Goal: Task Accomplishment & Management: Manage account settings

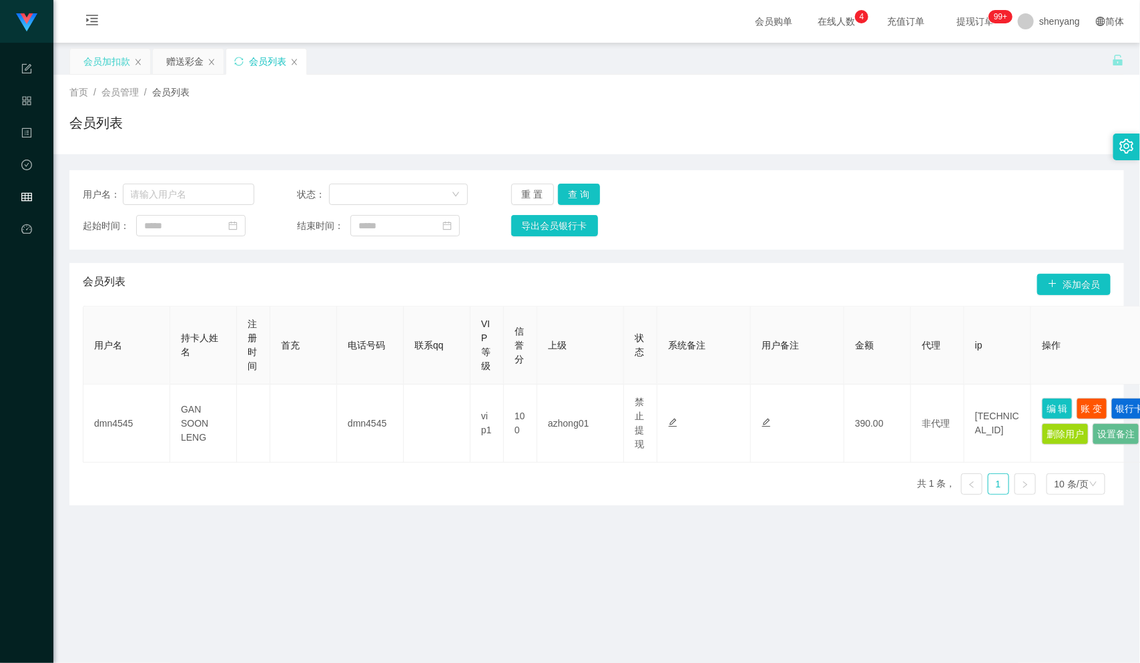
click at [98, 59] on div "会员加扣款" at bounding box center [106, 61] width 47 height 25
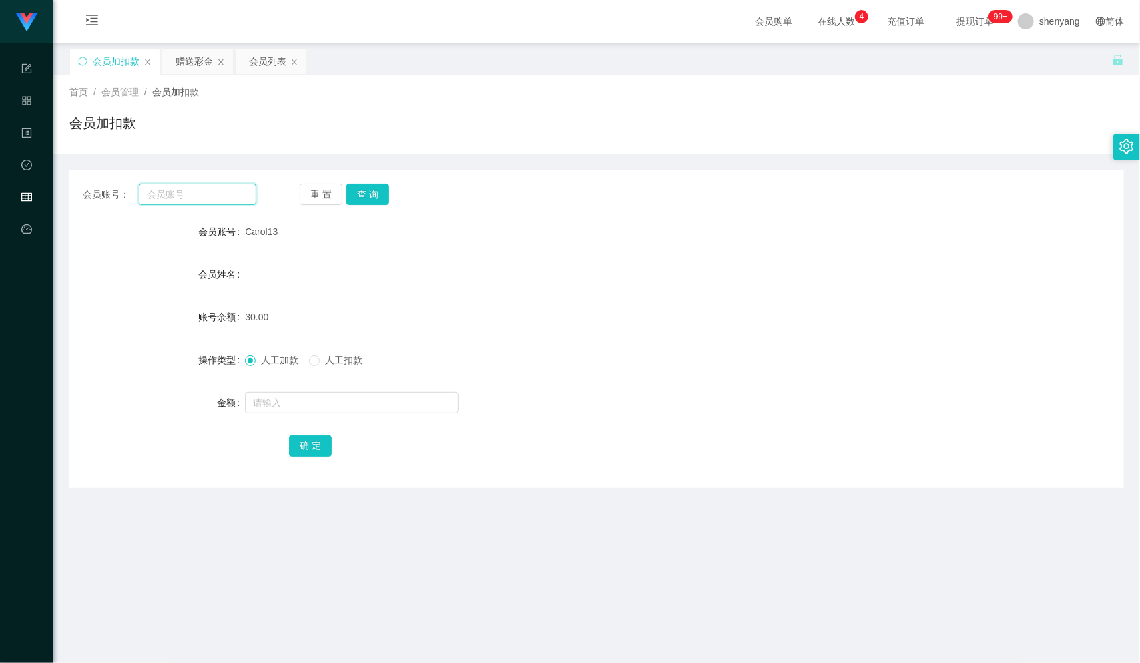
click at [183, 196] on input "text" at bounding box center [198, 194] width 118 height 21
paste input "alvinchong323"
type input "alvinchong323"
click at [296, 407] on input "text" at bounding box center [352, 402] width 214 height 21
click at [365, 191] on button "查 询" at bounding box center [368, 194] width 43 height 21
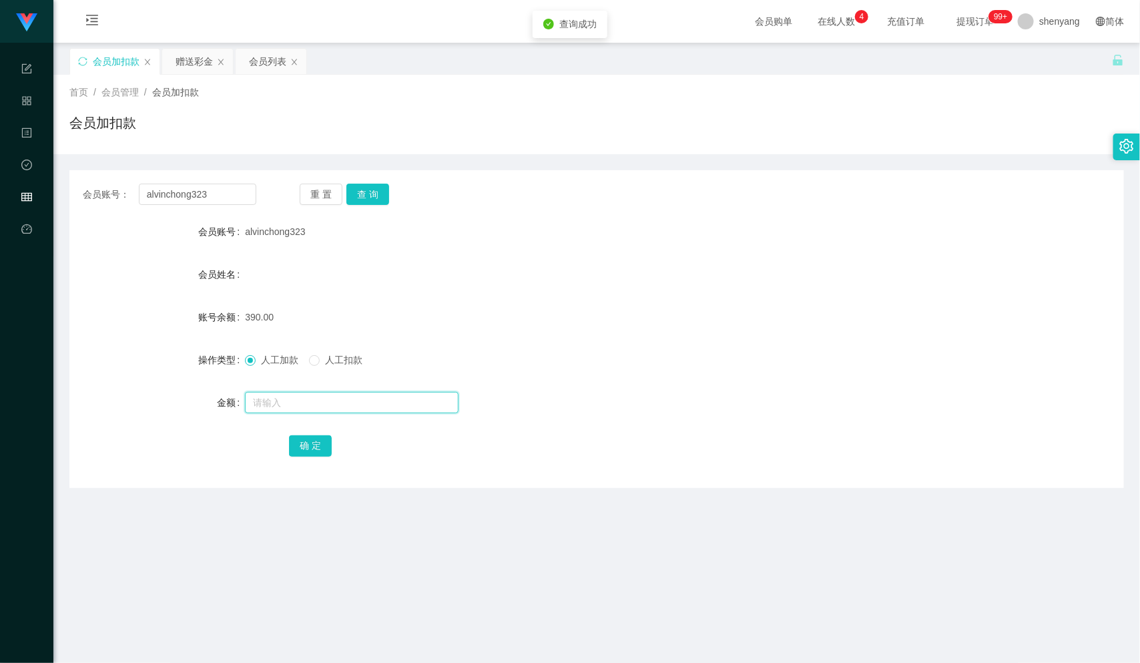
click at [289, 397] on input "text" at bounding box center [352, 402] width 214 height 21
type input "2"
type input "500"
click at [311, 449] on button "确 定" at bounding box center [310, 445] width 43 height 21
click at [121, 60] on div "会员加扣款" at bounding box center [116, 61] width 47 height 25
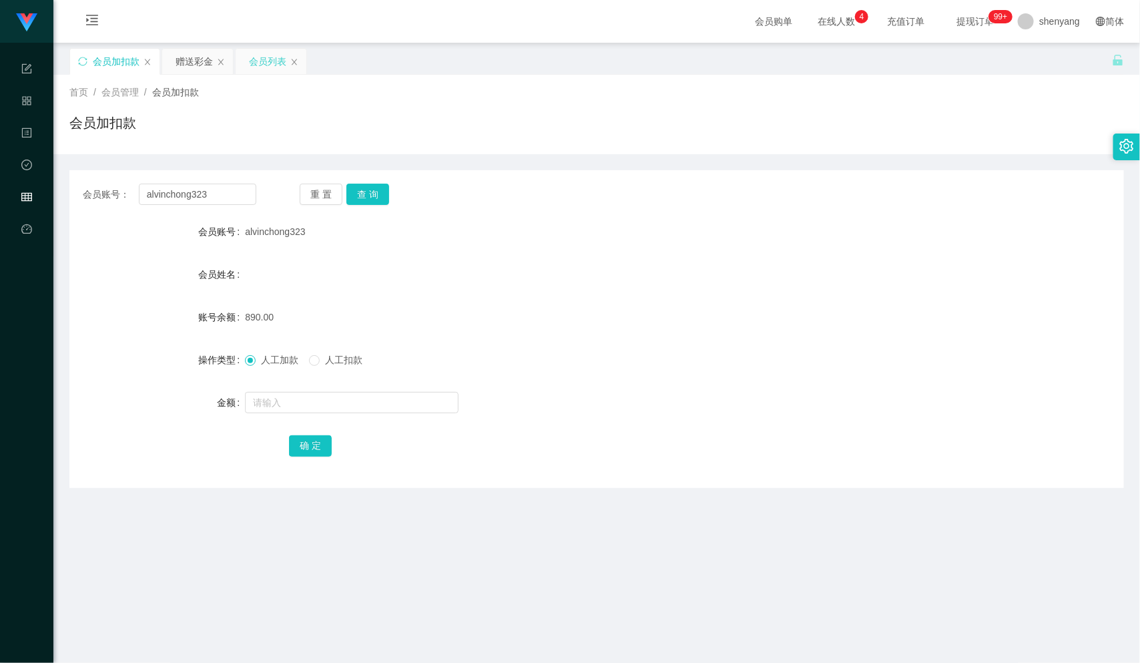
click at [265, 63] on div "会员列表" at bounding box center [267, 61] width 37 height 25
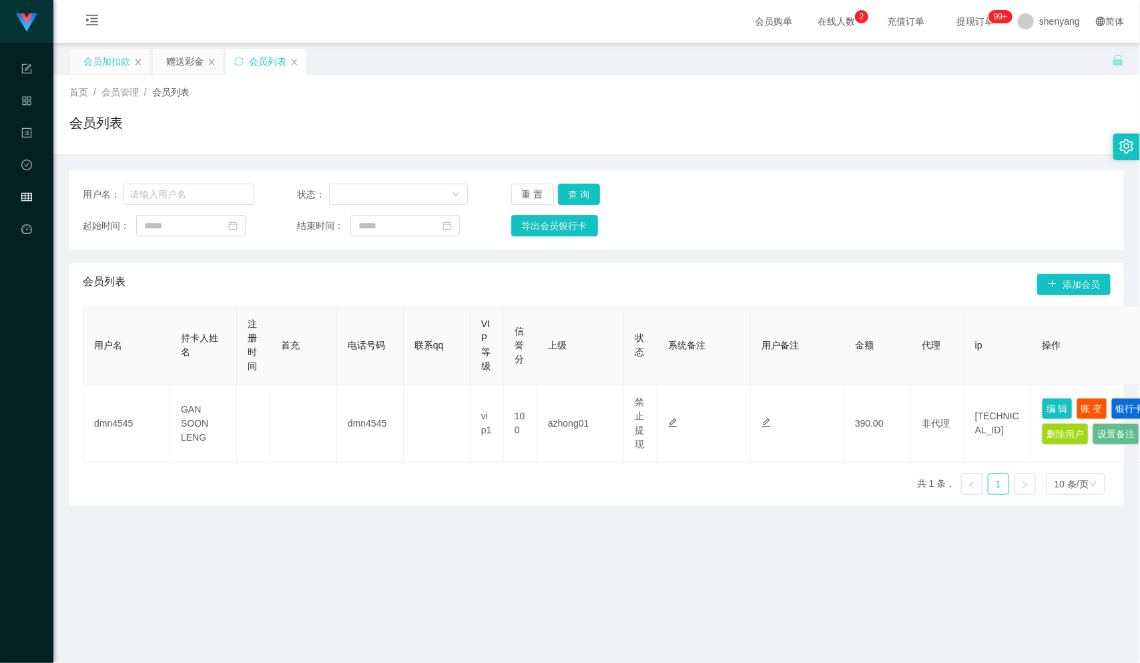
click at [113, 62] on div "会员加扣款" at bounding box center [106, 61] width 47 height 25
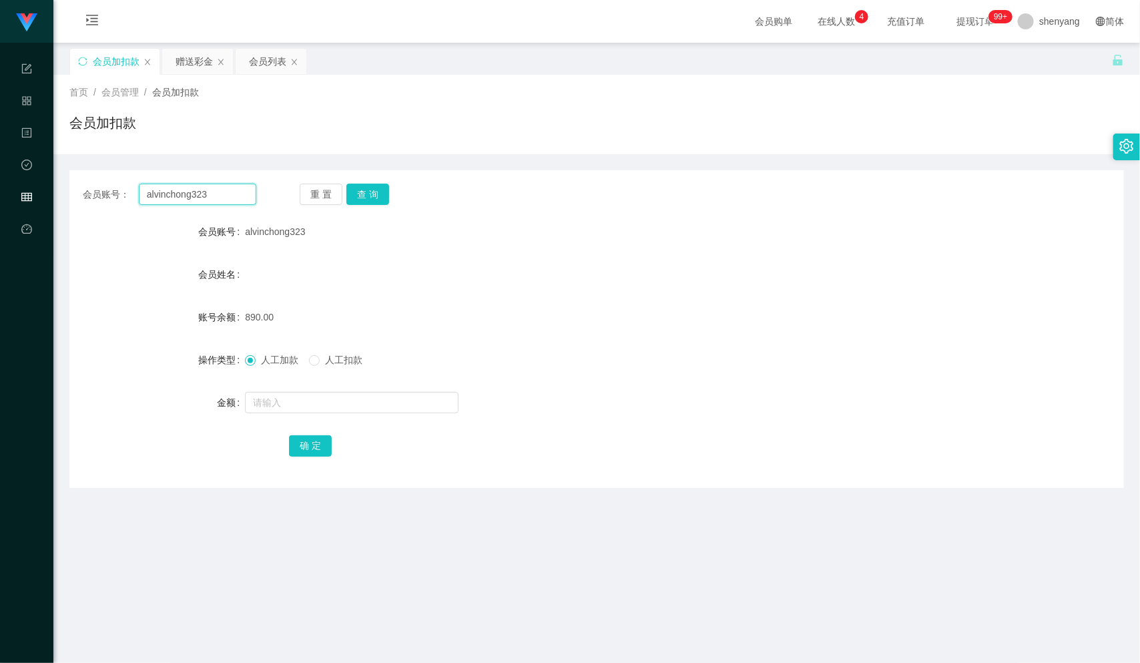
drag, startPoint x: 212, startPoint y: 193, endPoint x: 129, endPoint y: 201, distance: 83.9
click at [129, 201] on div "会员账号： alvinchong323" at bounding box center [170, 194] width 174 height 21
click at [265, 60] on div "会员列表" at bounding box center [267, 61] width 37 height 25
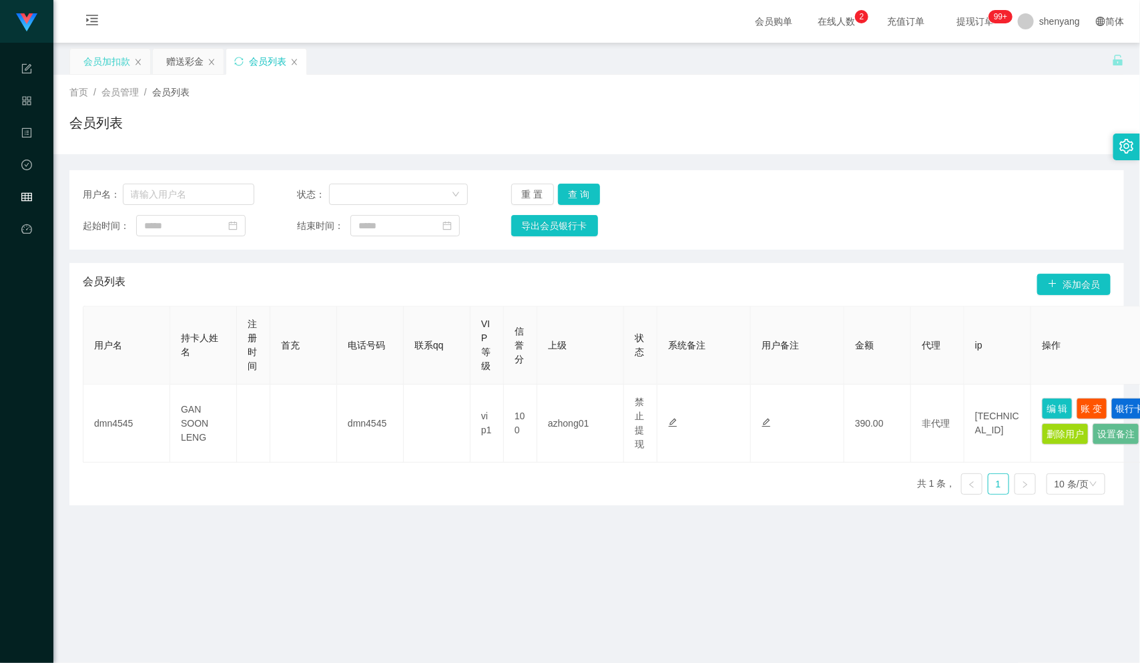
click at [106, 58] on div "会员加扣款" at bounding box center [106, 61] width 47 height 25
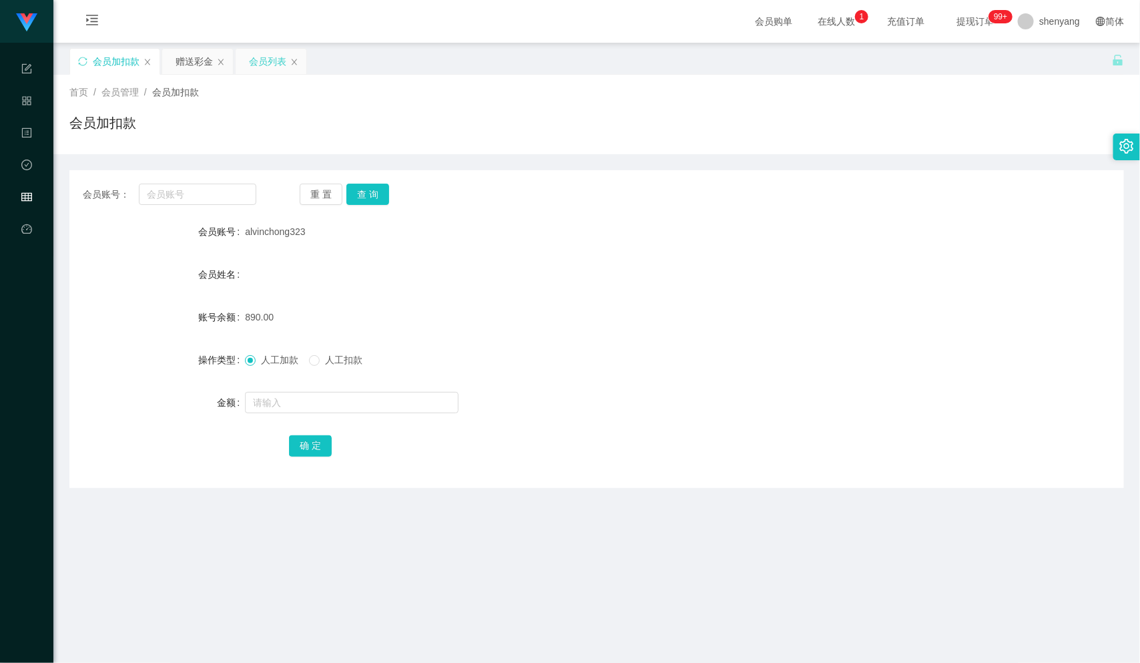
click at [262, 60] on div "会员列表" at bounding box center [267, 61] width 37 height 25
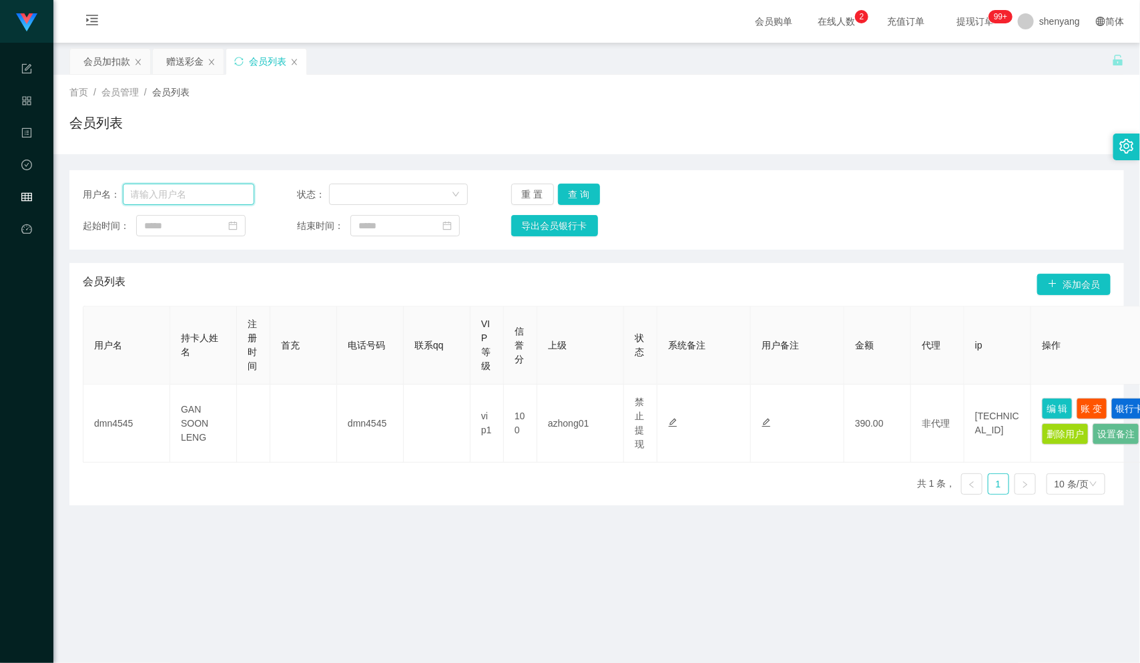
click at [169, 198] on input "text" at bounding box center [189, 194] width 132 height 21
click at [176, 192] on input "text" at bounding box center [189, 194] width 132 height 21
paste input "Michael01"
type input "Michael01"
click at [580, 190] on button "查 询" at bounding box center [579, 194] width 43 height 21
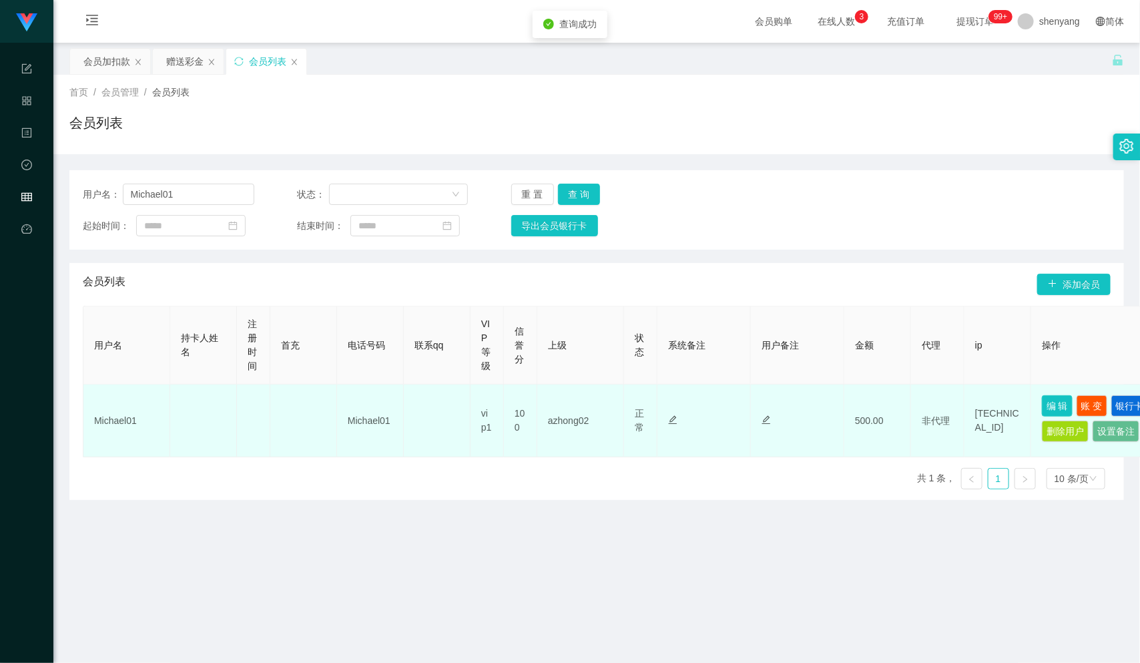
click at [1052, 399] on button "编 辑" at bounding box center [1057, 405] width 31 height 21
type input "Michael01"
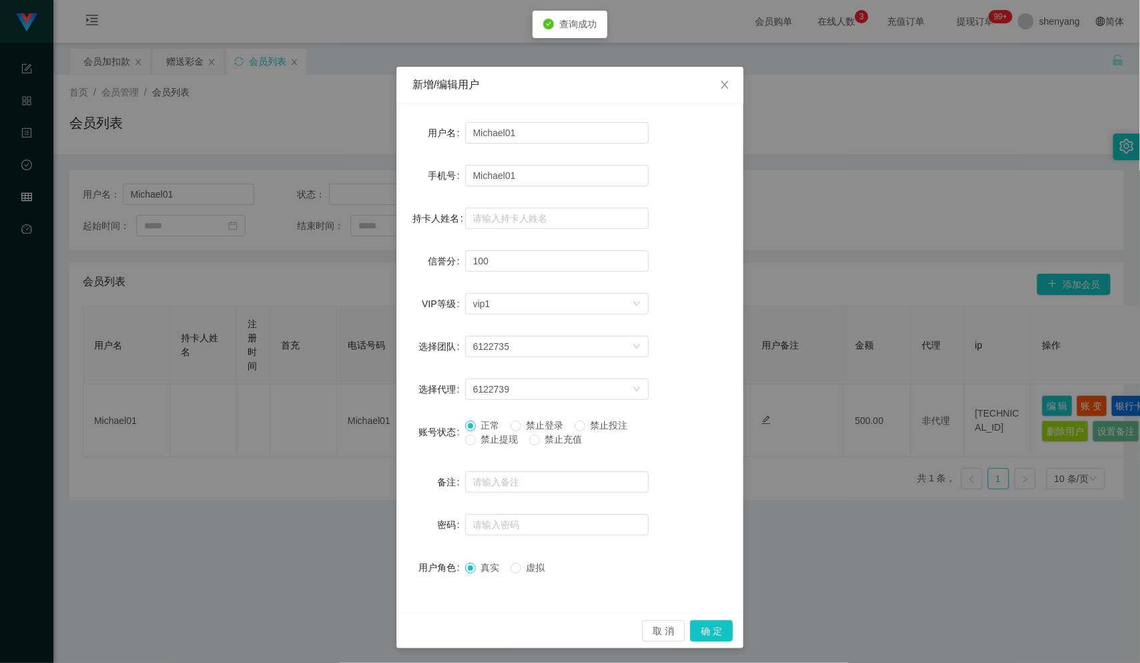
click at [457, 439] on div "账号状态" at bounding box center [439, 432] width 53 height 27
click at [467, 439] on label "禁止提现" at bounding box center [494, 440] width 59 height 14
click at [703, 630] on button "确 定" at bounding box center [711, 630] width 43 height 21
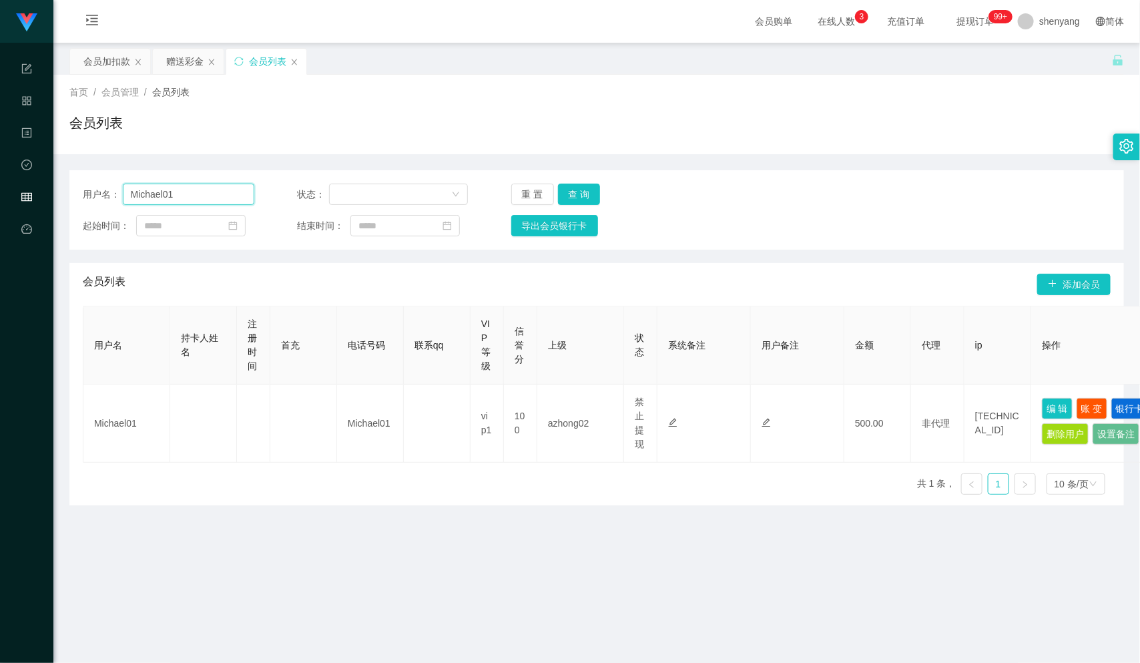
drag, startPoint x: 183, startPoint y: 198, endPoint x: 121, endPoint y: 205, distance: 62.5
click at [121, 205] on div "用户名： Michael01 状态： 重 置 查 询 起始时间： 结束时间： 导出会员银行卡" at bounding box center [596, 209] width 1055 height 79
paste input "Alexchin96"
type input "Alexchin96"
click at [578, 187] on button "查 询" at bounding box center [579, 194] width 43 height 21
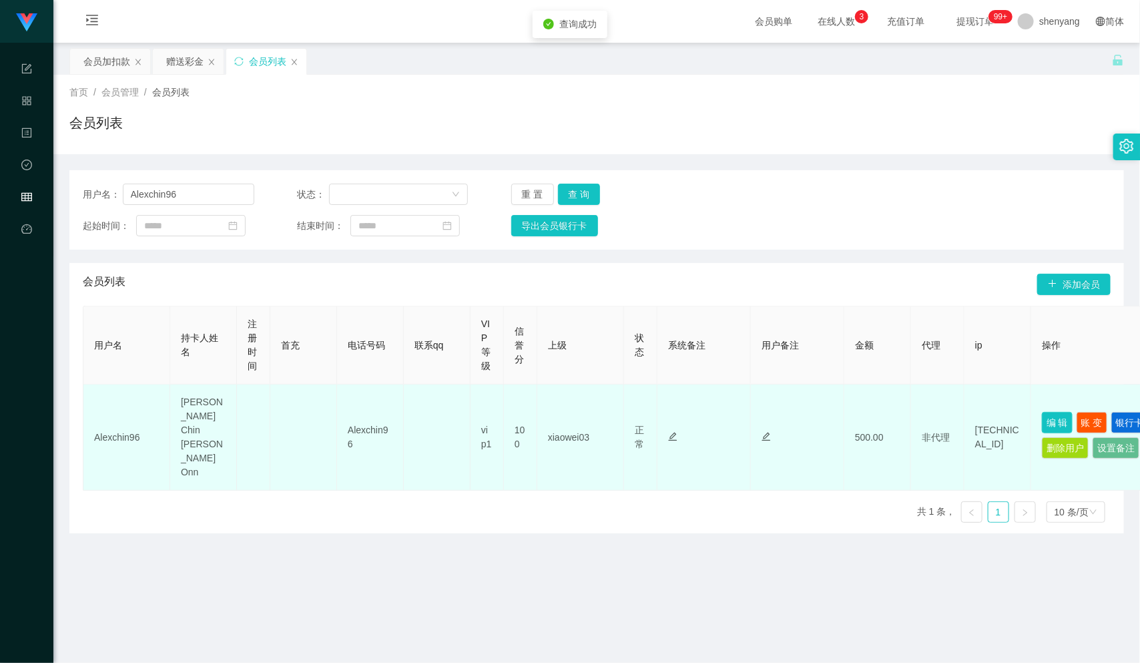
click at [1056, 412] on button "编 辑" at bounding box center [1057, 422] width 31 height 21
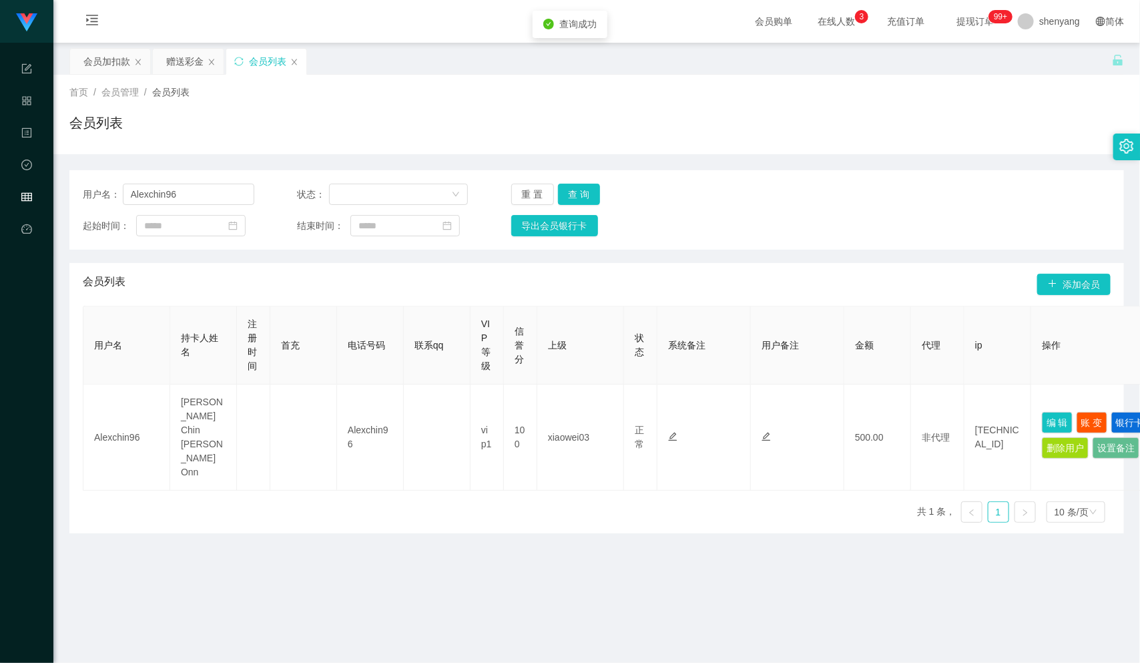
type input "Alexchin96"
type input "Alex Chin Yu Onn"
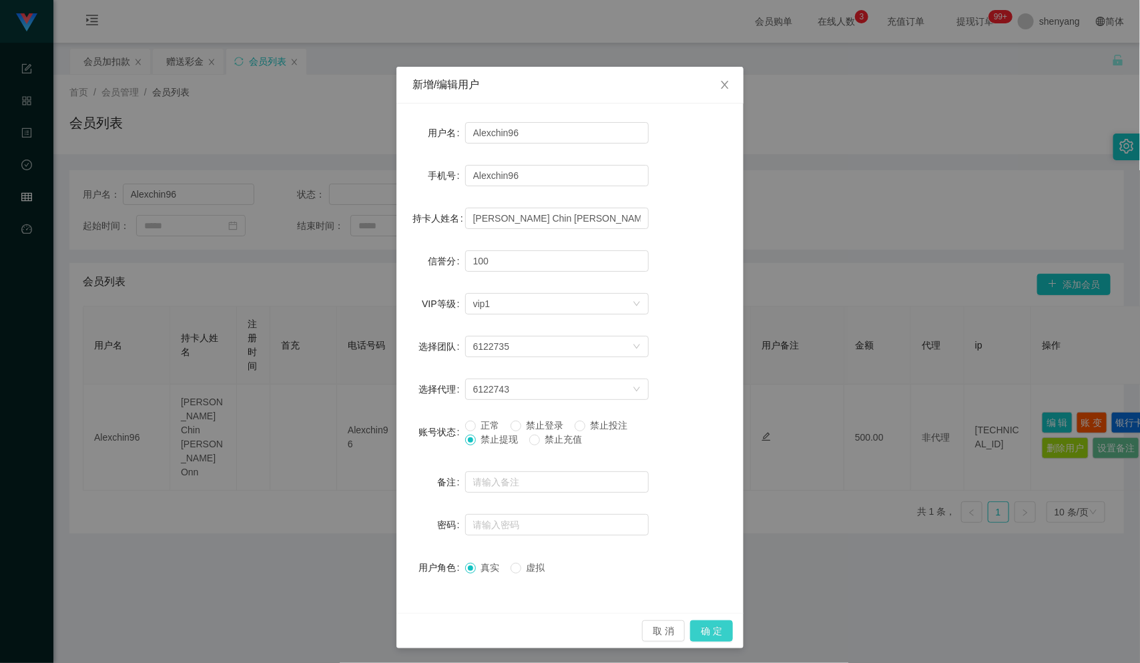
click at [706, 626] on button "确 定" at bounding box center [711, 630] width 43 height 21
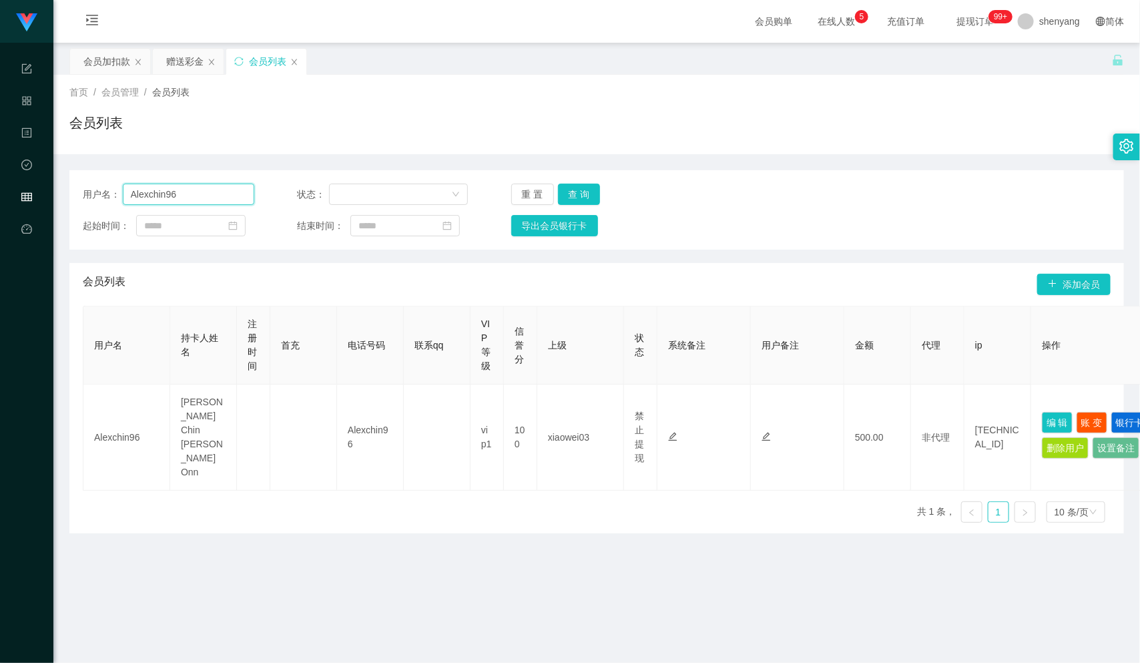
drag, startPoint x: 191, startPoint y: 195, endPoint x: 59, endPoint y: 200, distance: 132.3
click at [59, 200] on main "关闭左侧 关闭右侧 关闭其它 刷新页面 会员加扣款 赠送彩金 会员列表 首页 / 会员管理 / 会员列表 / 会员列表 用户名： Alexchin96 状态：…" at bounding box center [596, 423] width 1087 height 760
click at [187, 194] on input "text" at bounding box center [189, 194] width 132 height 21
paste input "333888"
type input "333888"
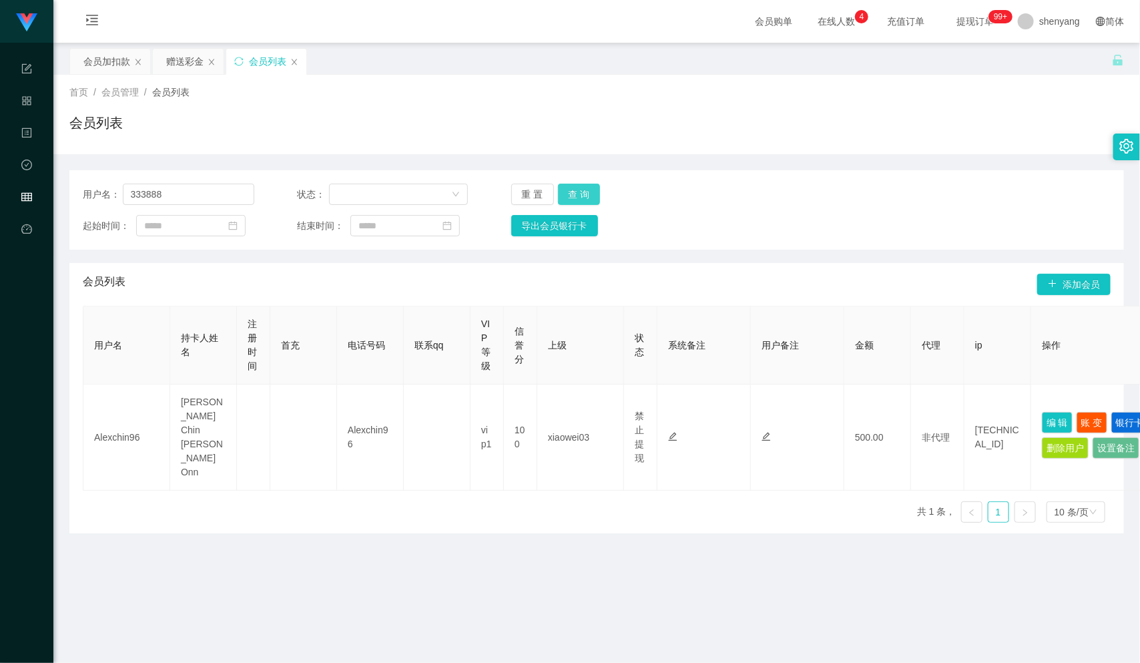
click at [571, 191] on button "查 询" at bounding box center [579, 194] width 43 height 21
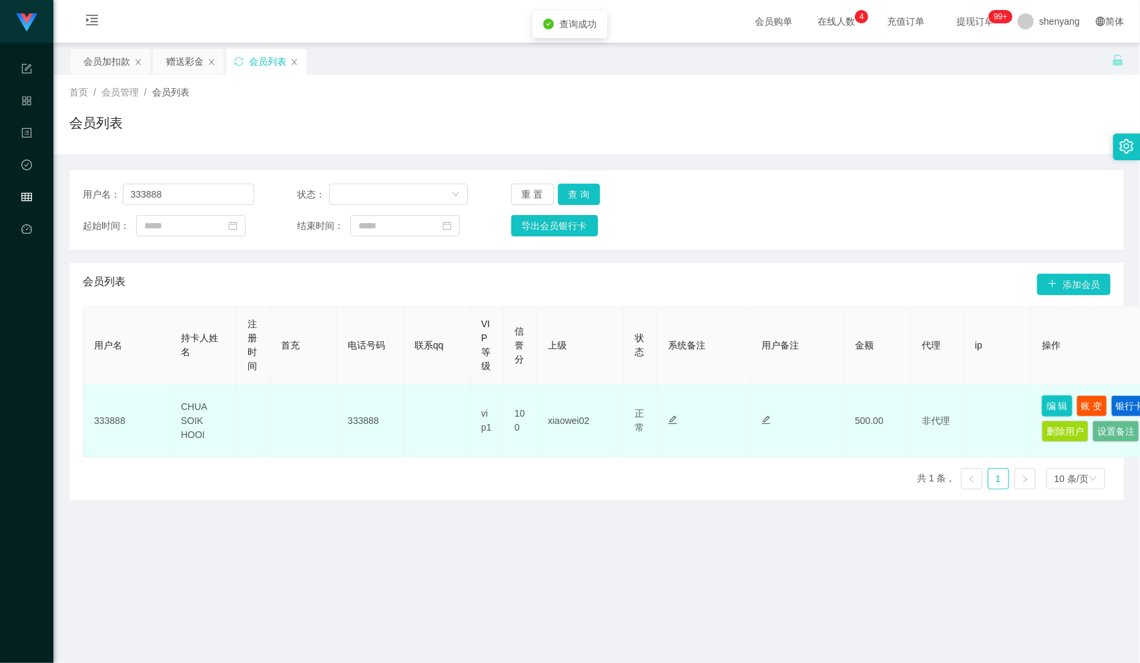
click at [1054, 407] on button "编 辑" at bounding box center [1057, 405] width 31 height 21
type input "333888"
type input "CHUA SOIK HOOI"
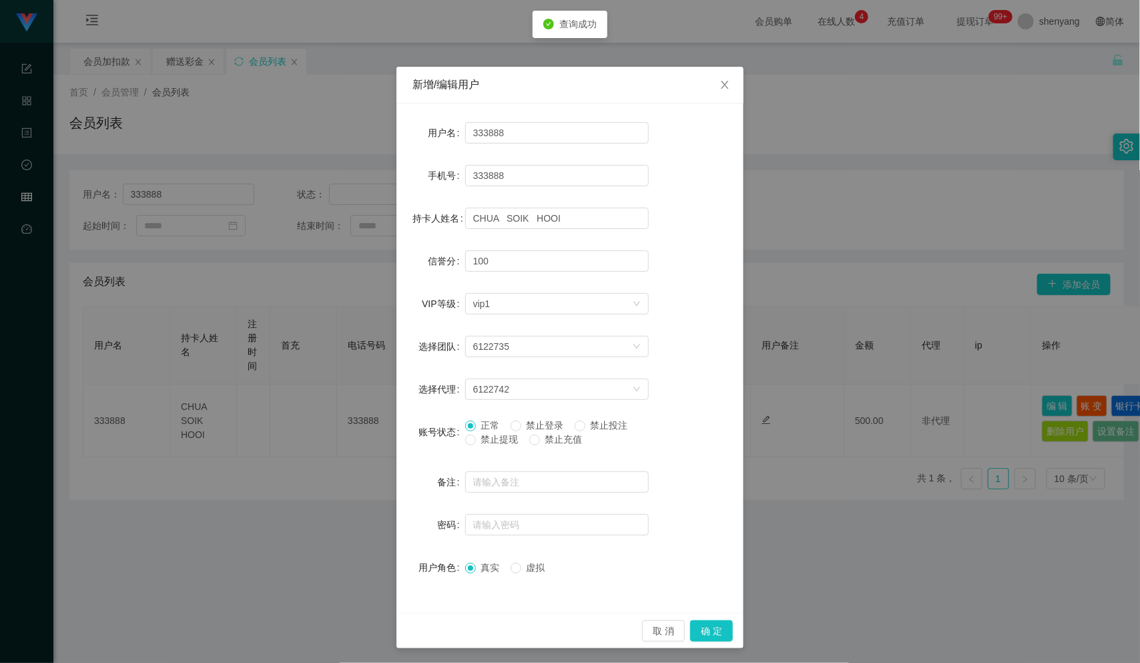
click at [455, 437] on label "账号状态" at bounding box center [442, 432] width 47 height 11
click at [711, 628] on button "确 定" at bounding box center [711, 630] width 43 height 21
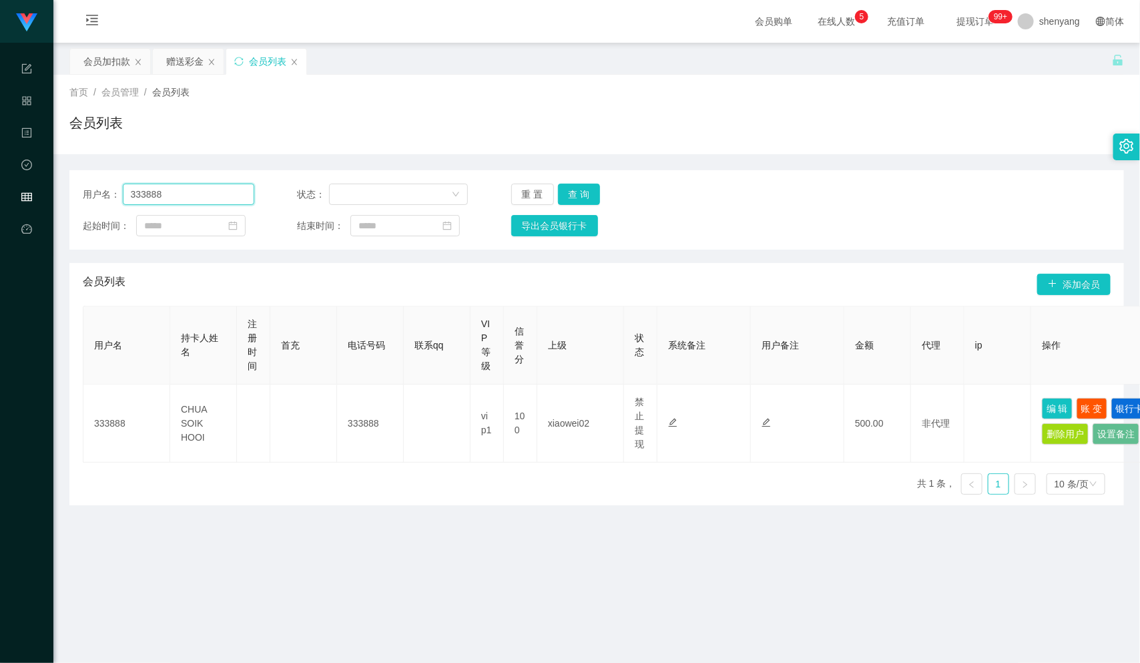
drag, startPoint x: 186, startPoint y: 196, endPoint x: 88, endPoint y: 192, distance: 98.2
click at [88, 192] on div "用户名： 333888" at bounding box center [169, 194] width 172 height 21
click at [177, 191] on input "text" at bounding box center [189, 194] width 132 height 21
paste input "Alvinkho92"
type input "Alvinkho92"
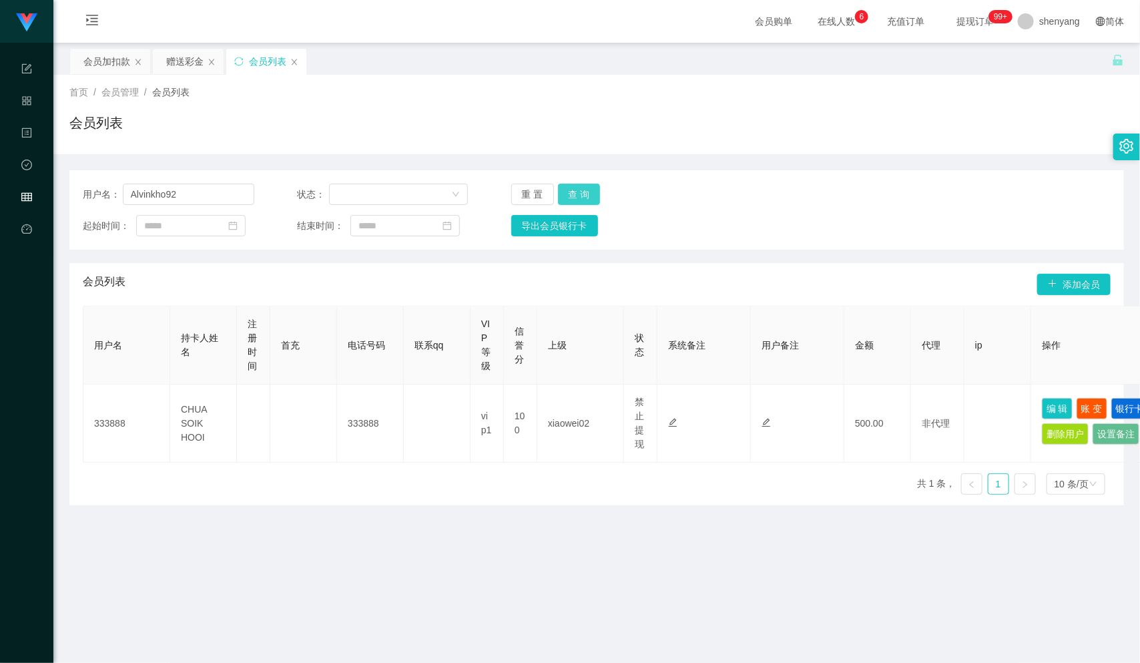
click at [572, 188] on button "查 询" at bounding box center [579, 194] width 43 height 21
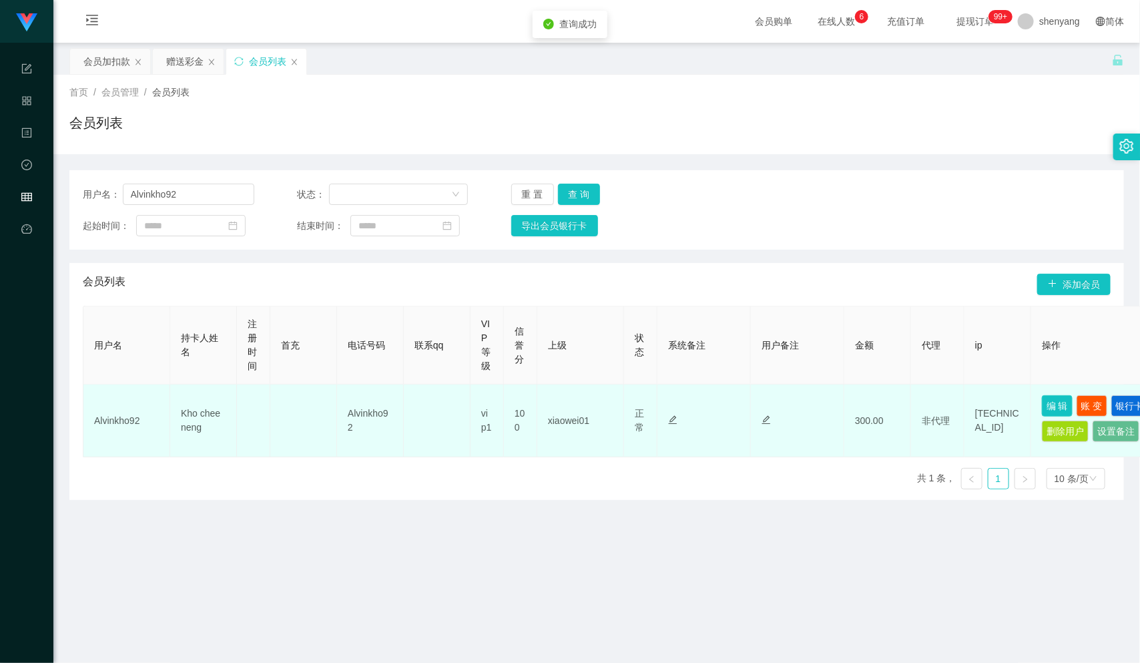
click at [1052, 401] on button "编 辑" at bounding box center [1057, 405] width 31 height 21
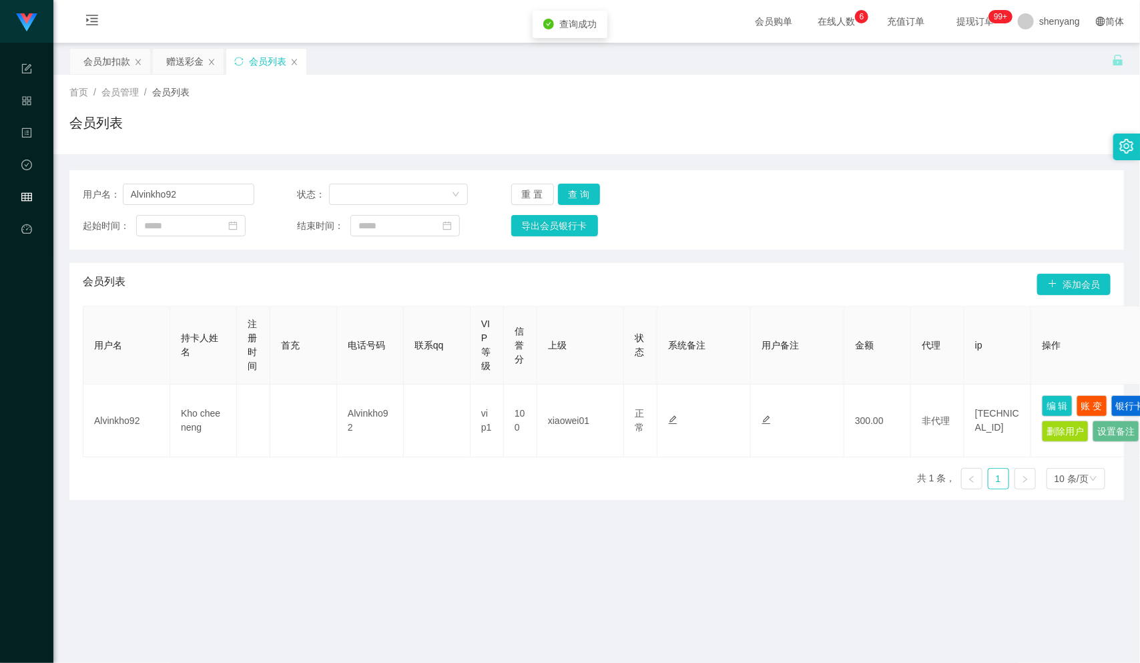
type input "Alvinkho92"
type input "Kho chee neng"
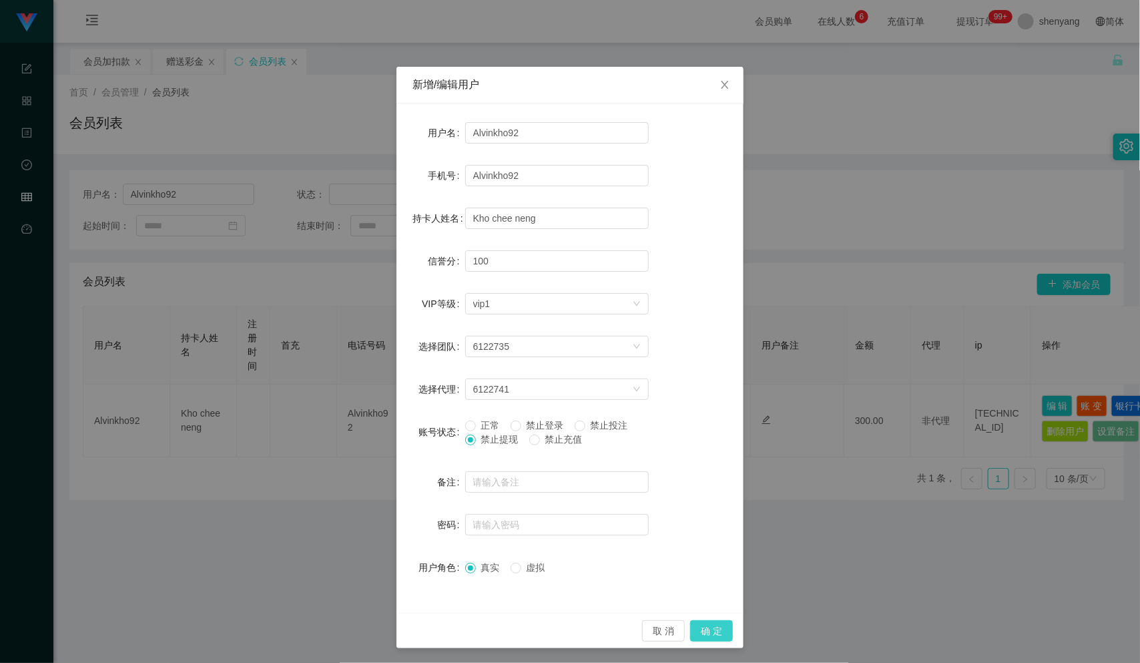
click at [707, 626] on button "确 定" at bounding box center [711, 630] width 43 height 21
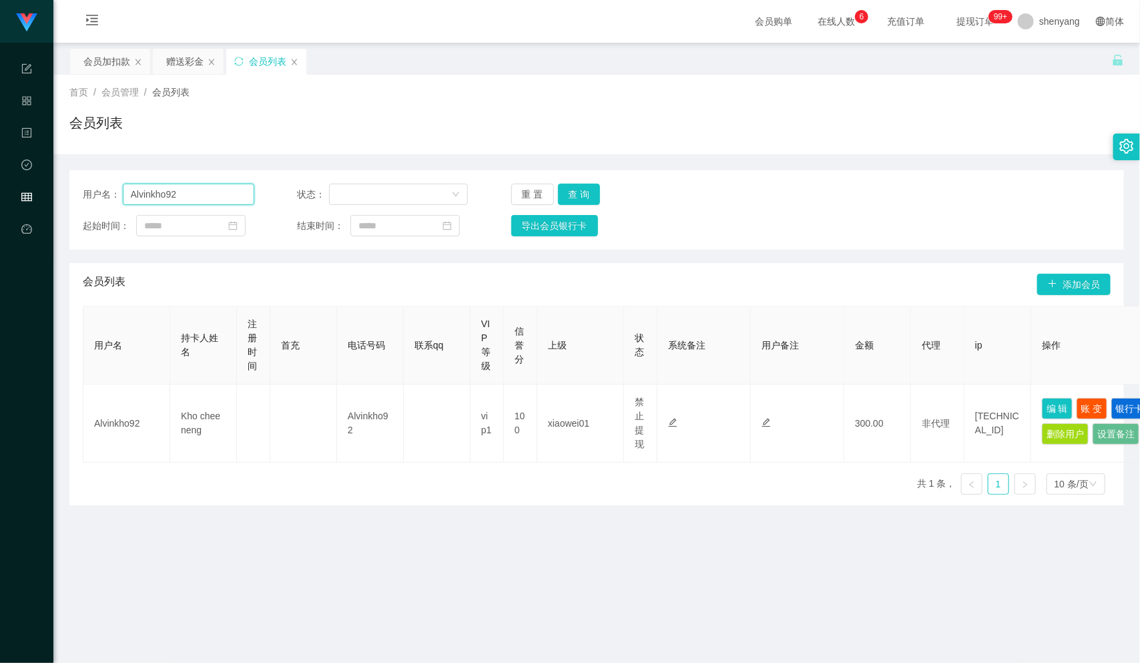
drag, startPoint x: 190, startPoint y: 194, endPoint x: 124, endPoint y: 200, distance: 66.4
click at [124, 200] on input "Alvinkho92" at bounding box center [189, 194] width 132 height 21
click at [103, 52] on div "会员加扣款" at bounding box center [106, 61] width 47 height 25
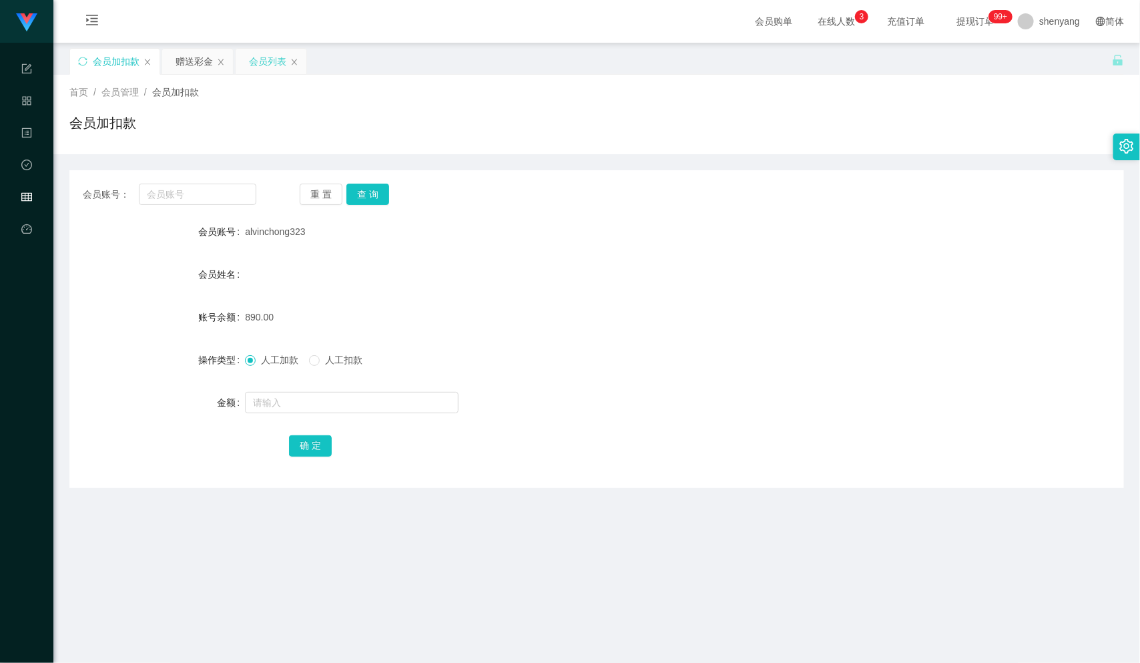
click at [263, 53] on div "会员列表" at bounding box center [267, 61] width 37 height 25
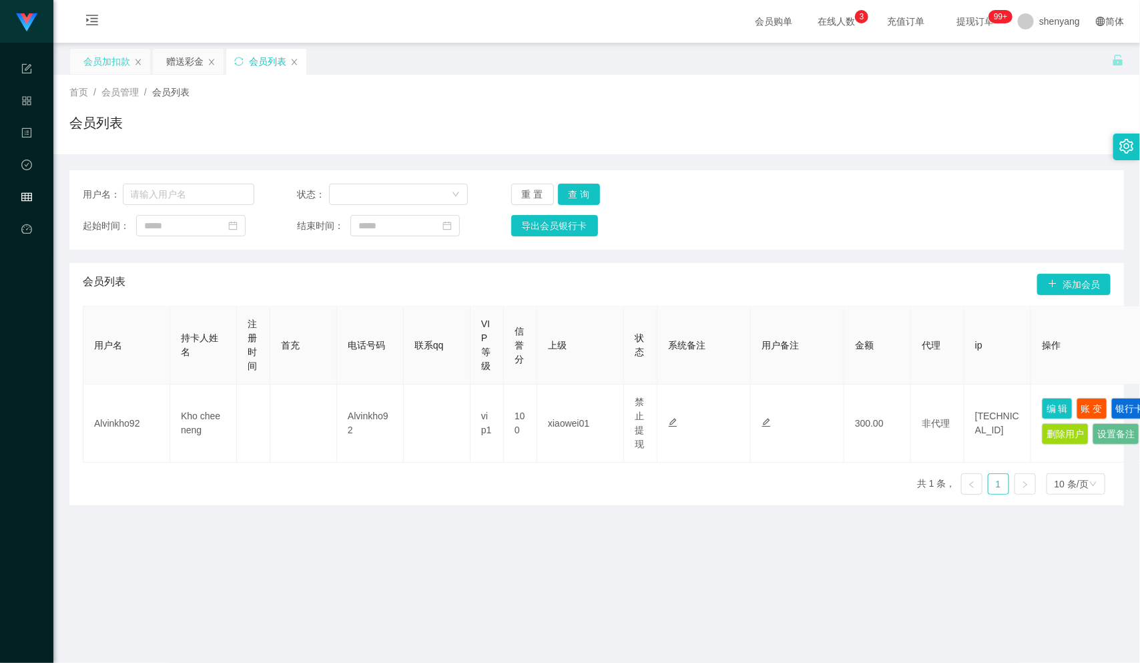
click at [103, 58] on div "会员加扣款" at bounding box center [106, 61] width 47 height 25
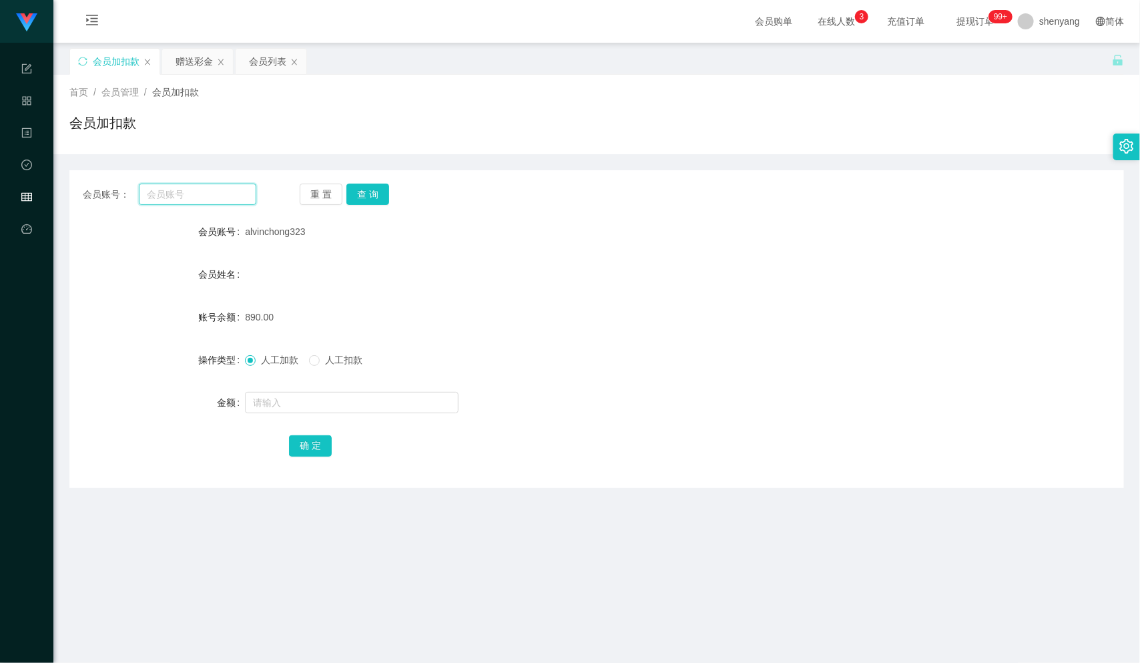
click at [181, 194] on input "text" at bounding box center [198, 194] width 118 height 21
paste input "WW123"
type input "WW123"
click at [367, 193] on button "查 询" at bounding box center [368, 194] width 43 height 21
click at [289, 409] on input "text" at bounding box center [352, 402] width 214 height 21
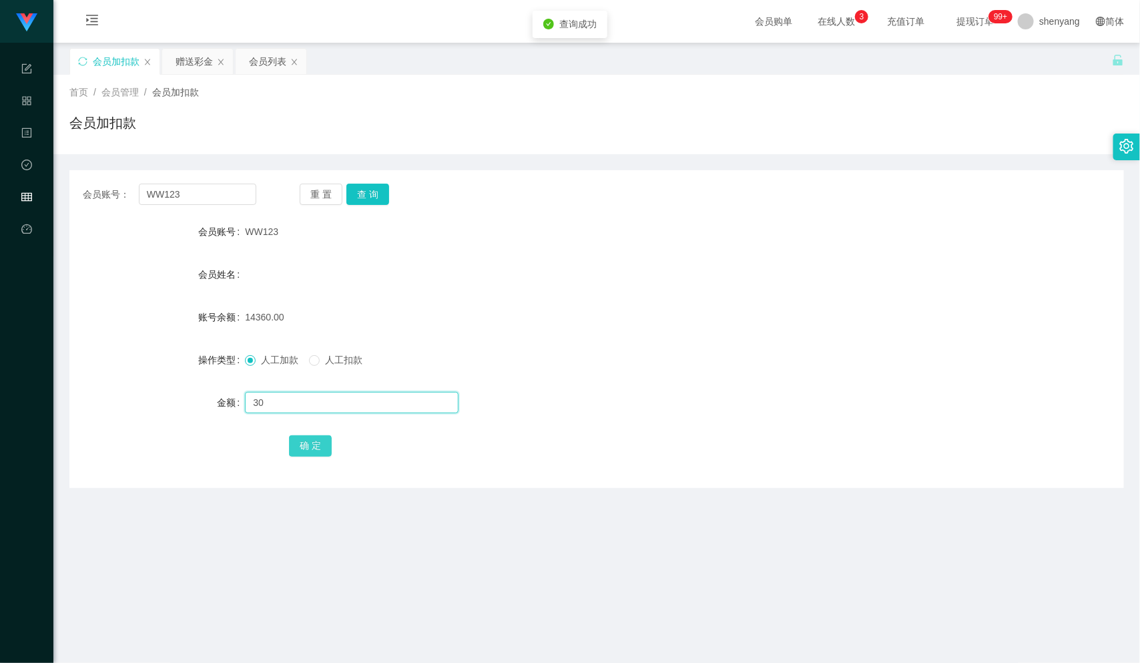
type input "30"
click at [309, 457] on button "确 定" at bounding box center [310, 445] width 43 height 21
click at [261, 67] on div "会员列表" at bounding box center [267, 61] width 37 height 25
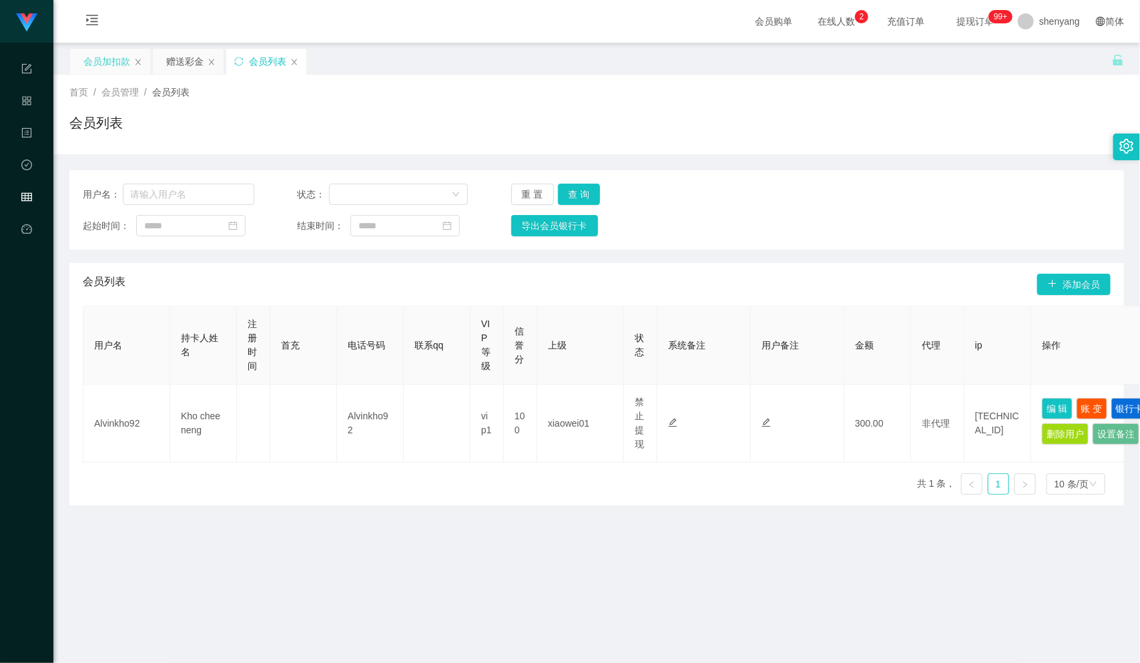
click at [109, 57] on div "会员加扣款" at bounding box center [106, 61] width 47 height 25
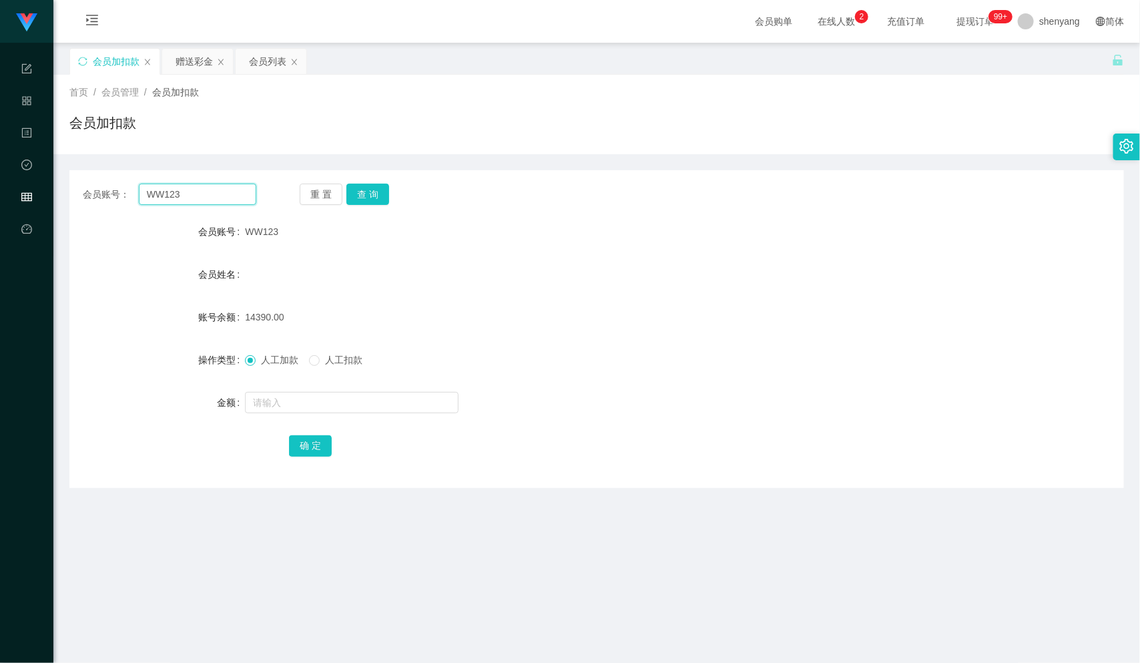
drag, startPoint x: 204, startPoint y: 194, endPoint x: 129, endPoint y: 194, distance: 75.5
click at [129, 194] on div "会员账号： WW123" at bounding box center [170, 194] width 174 height 21
paste input "alvinchong323"
type input "alvinchong323"
click at [375, 191] on button "查 询" at bounding box center [368, 194] width 43 height 21
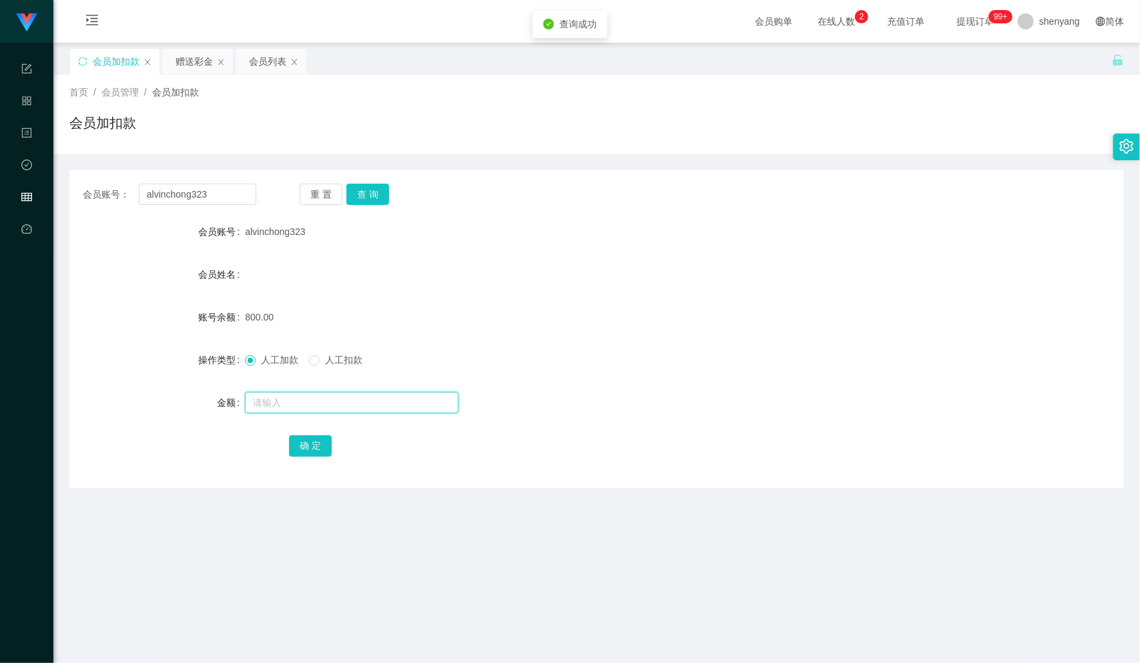
click at [280, 401] on input "text" at bounding box center [352, 402] width 214 height 21
type input "1900"
click at [304, 441] on button "确 定" at bounding box center [310, 445] width 43 height 21
drag, startPoint x: 217, startPoint y: 190, endPoint x: 105, endPoint y: 209, distance: 113.7
click at [105, 209] on div "会员账号： alvinchong323 重 置 查 询 会员账号 alvinchong323 会员姓名 账号余额 2700.00 操作类型 人工加款 人工扣款…" at bounding box center [596, 329] width 1055 height 318
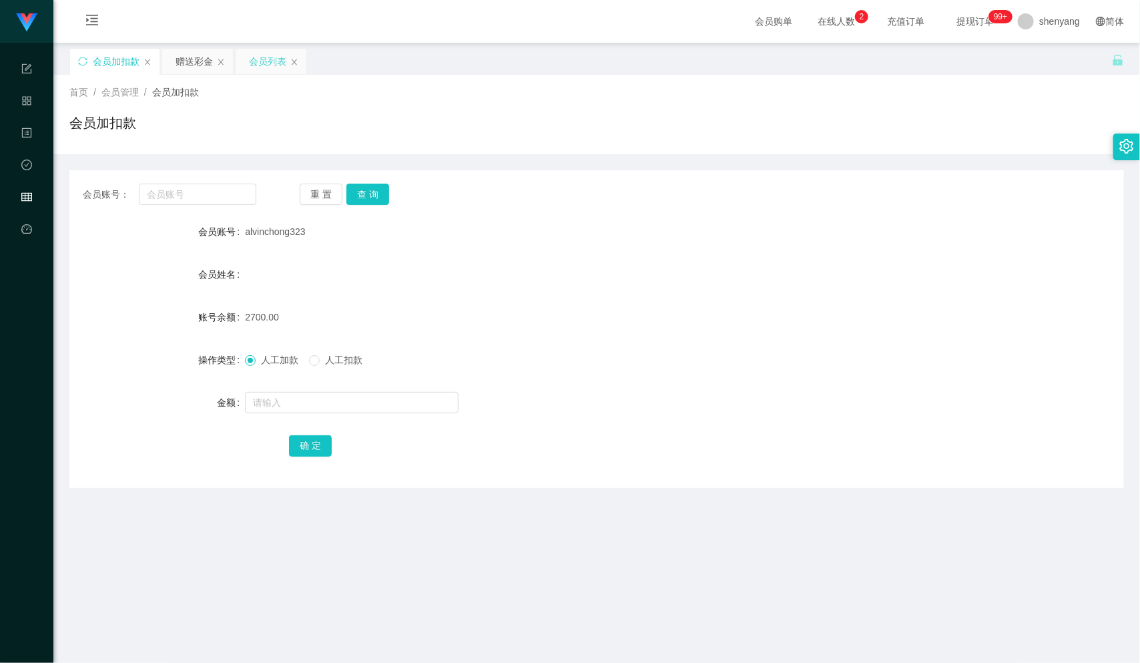
click at [270, 62] on div "会员列表" at bounding box center [267, 61] width 37 height 25
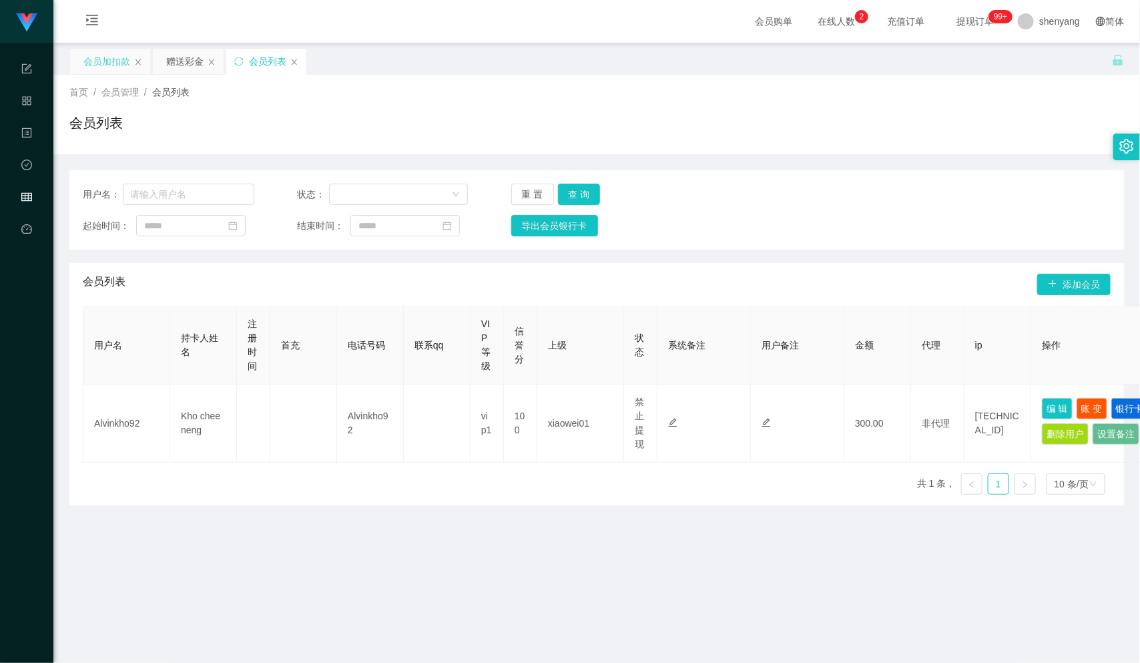
click at [99, 61] on div "会员加扣款" at bounding box center [106, 61] width 47 height 25
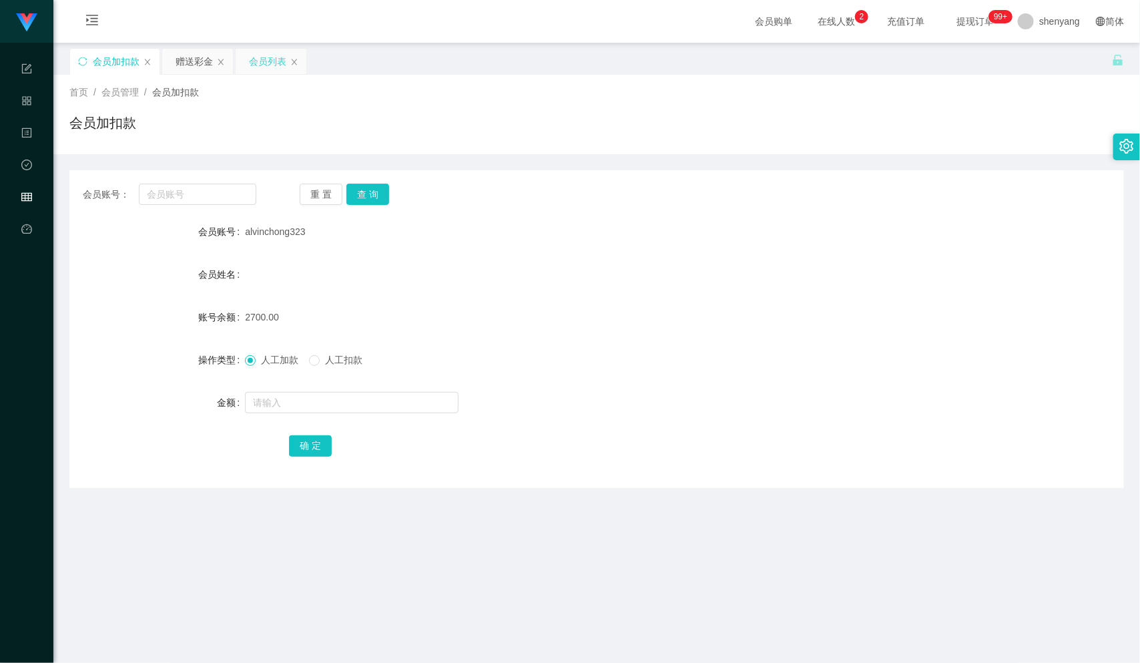
click at [271, 58] on div "会员列表" at bounding box center [267, 61] width 37 height 25
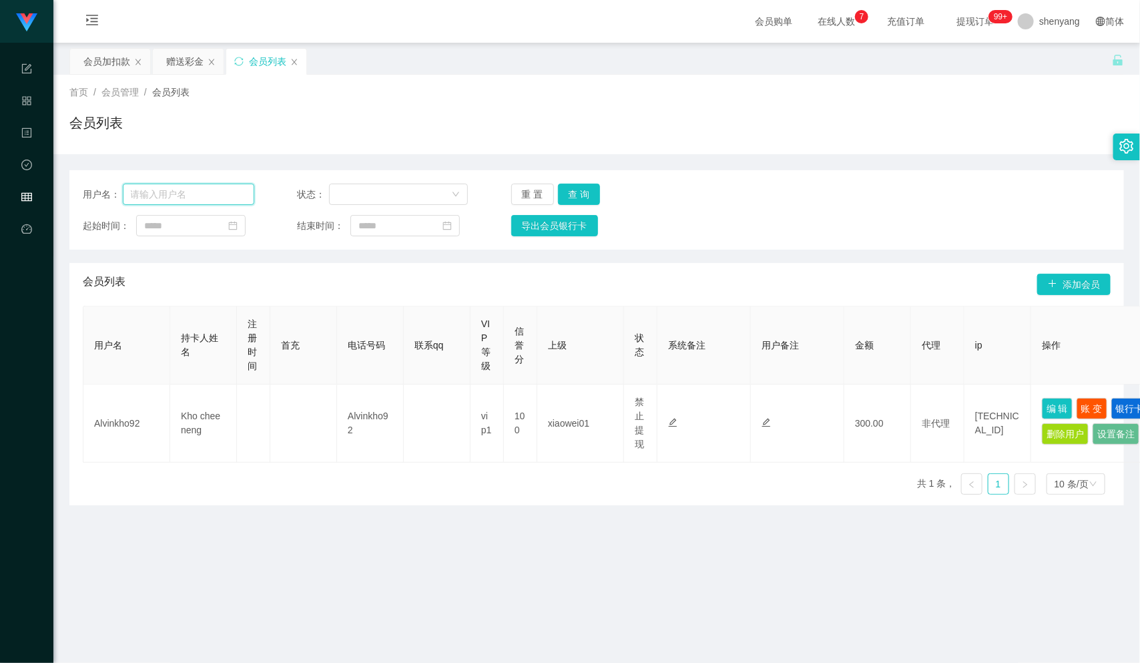
click at [189, 192] on input "text" at bounding box center [189, 194] width 132 height 21
paste input "HeanHiong"
type input "HeanHiong"
click at [582, 186] on button "查 询" at bounding box center [579, 194] width 43 height 21
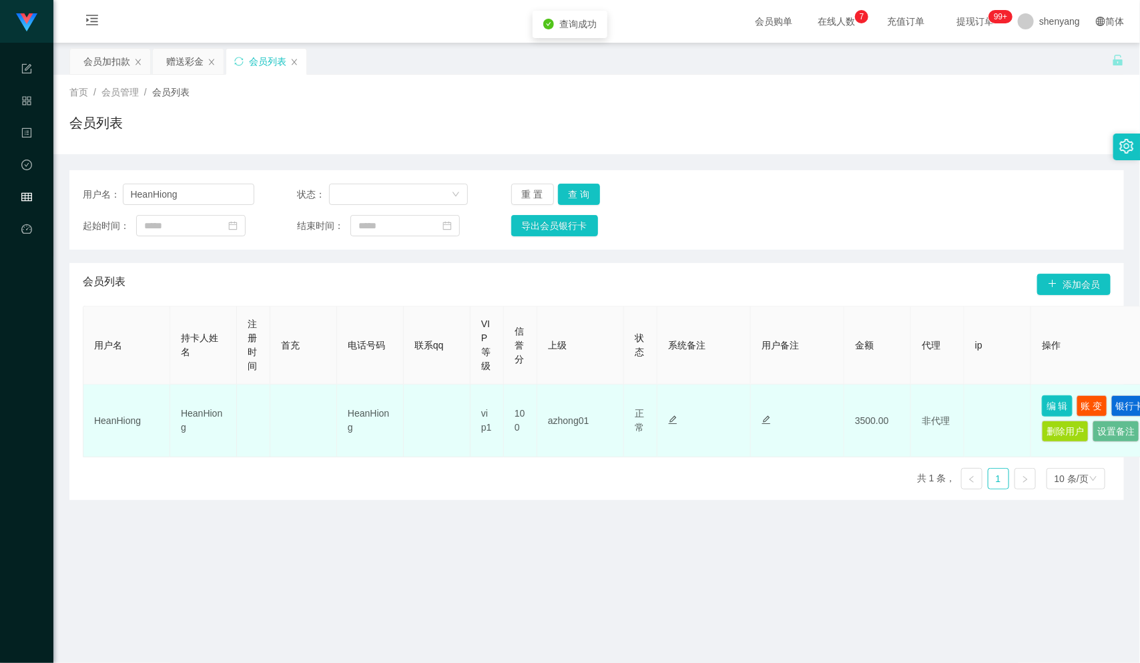
click at [1052, 405] on button "编 辑" at bounding box center [1057, 405] width 31 height 21
type input "HeanHiong"
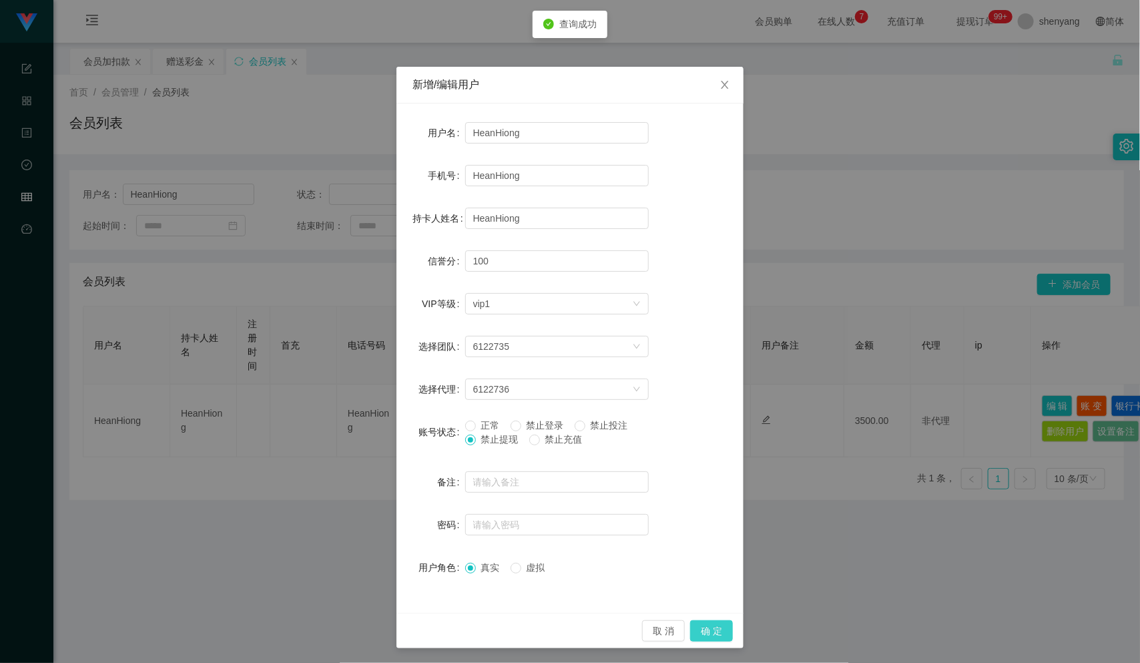
click at [705, 632] on button "确 定" at bounding box center [711, 630] width 43 height 21
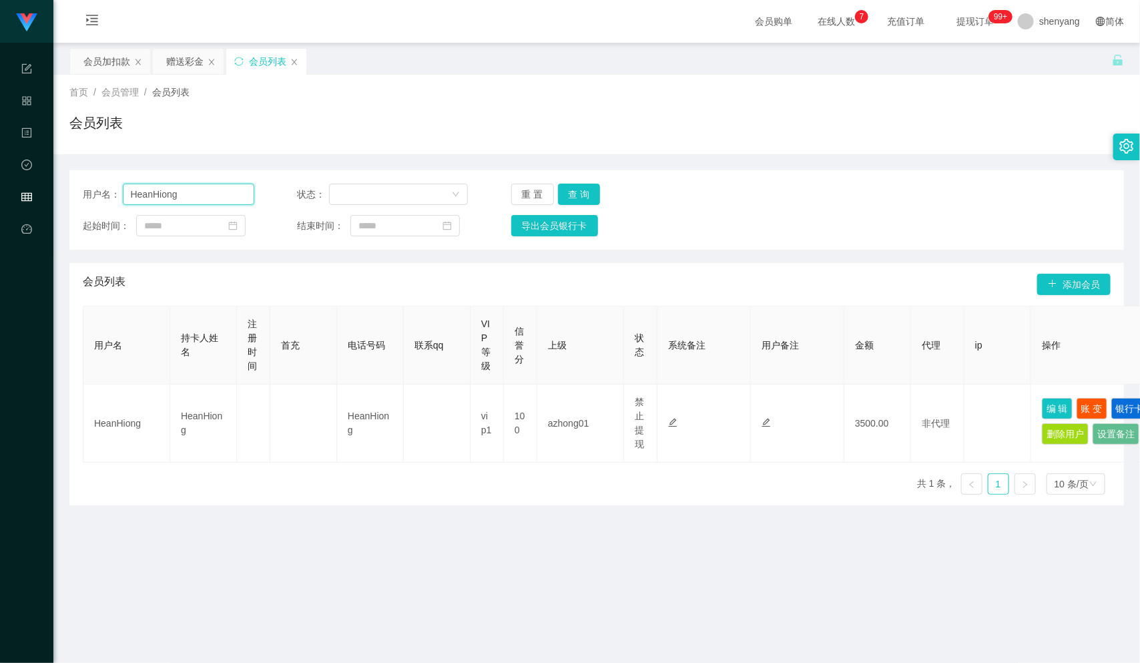
drag, startPoint x: 193, startPoint y: 186, endPoint x: 72, endPoint y: 197, distance: 121.3
click at [70, 196] on div "用户名： HeanHiong 状态： 重 置 查 询 起始时间： 结束时间： 导出会员银行卡" at bounding box center [596, 209] width 1055 height 79
click at [173, 191] on input "text" at bounding box center [189, 194] width 132 height 21
paste input "Kerru"
type input "Kerru"
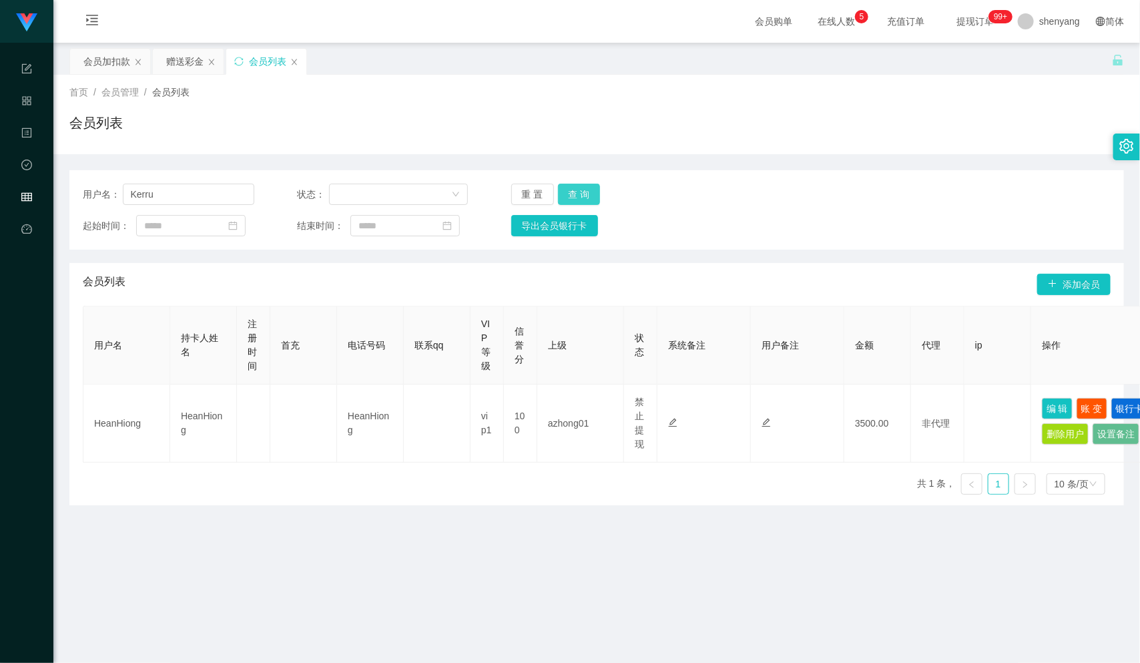
click at [580, 188] on button "查 询" at bounding box center [579, 194] width 43 height 21
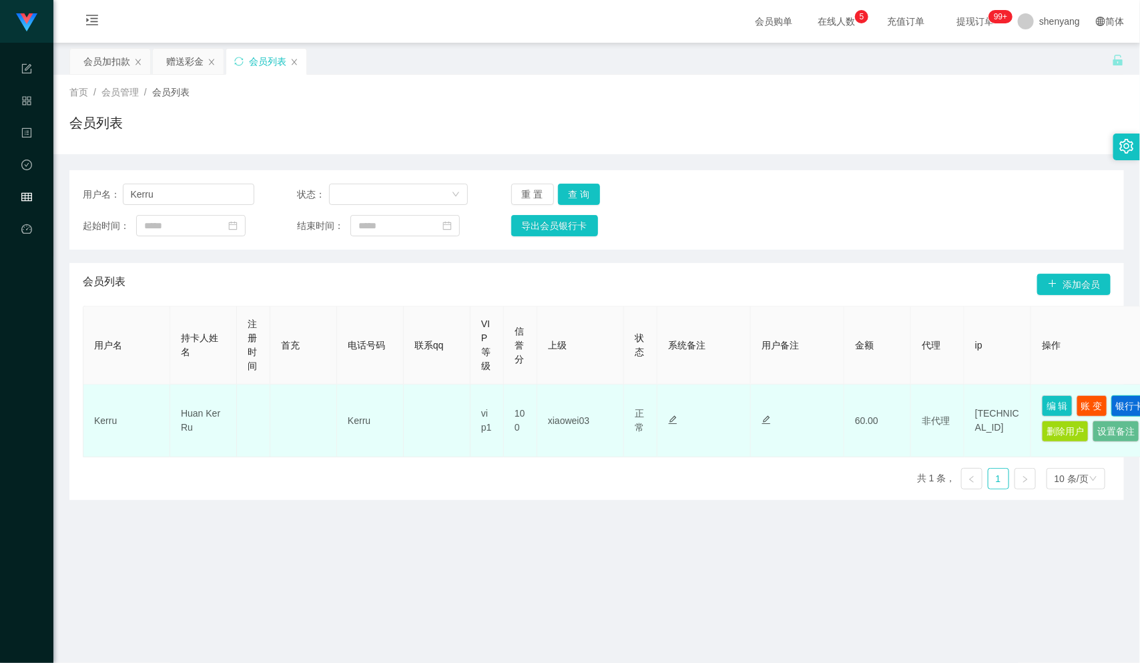
click at [1112, 417] on button "银行卡" at bounding box center [1130, 405] width 37 height 21
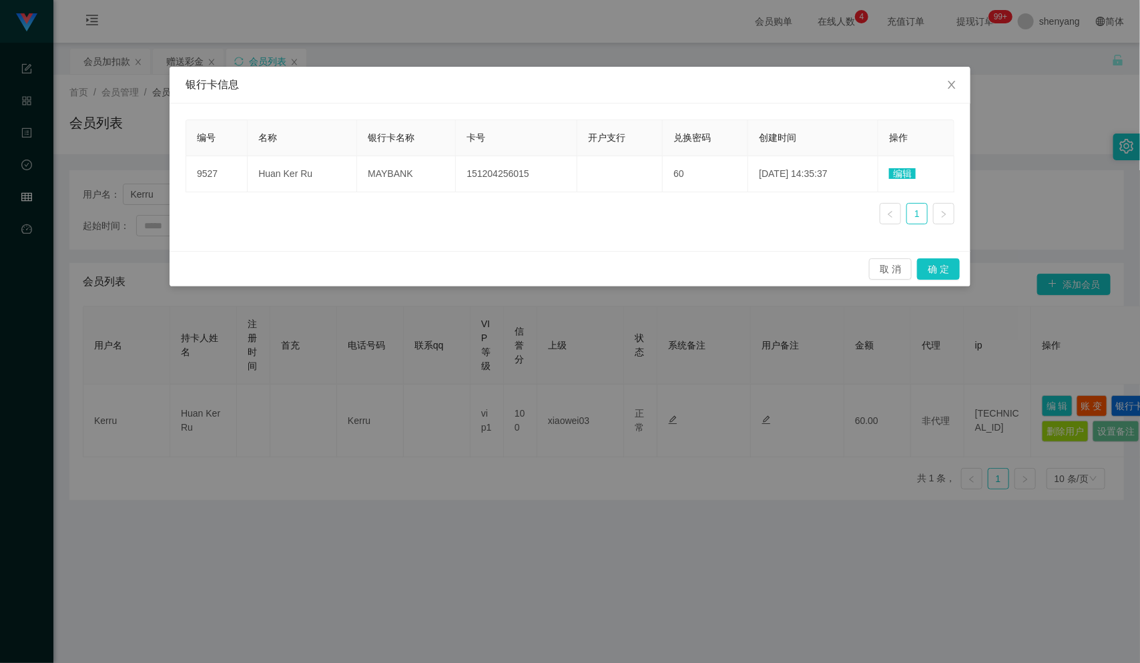
click at [826, 600] on div "银行卡信息 编号 名称 银行卡名称 卡号 开户支行 兑换密码 创建时间 操作 9527 Huan Ker Ru MAYBANK 151204256015 60…" at bounding box center [570, 331] width 1140 height 663
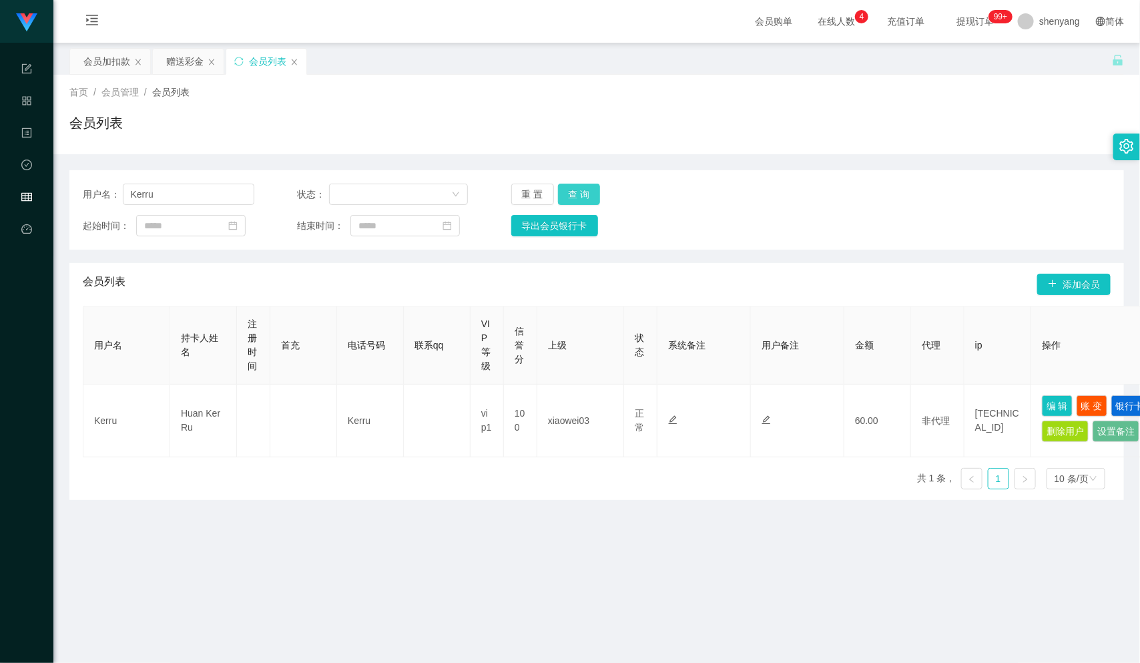
click at [583, 191] on button "查 询" at bounding box center [579, 194] width 43 height 21
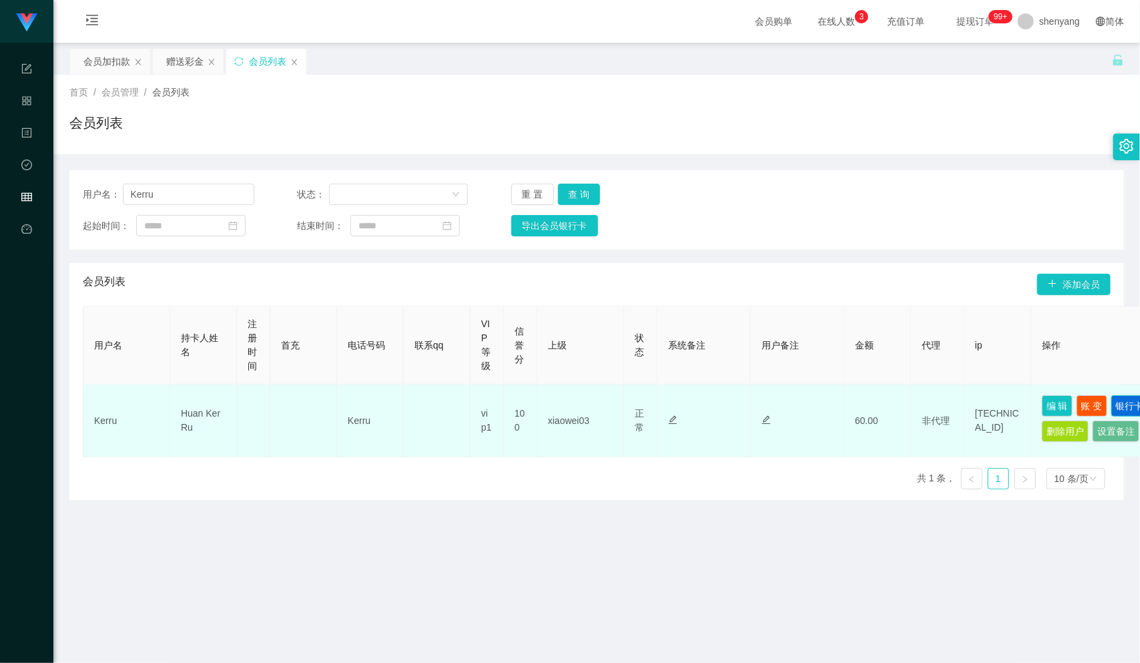
click at [1112, 417] on button "银行卡" at bounding box center [1130, 405] width 37 height 21
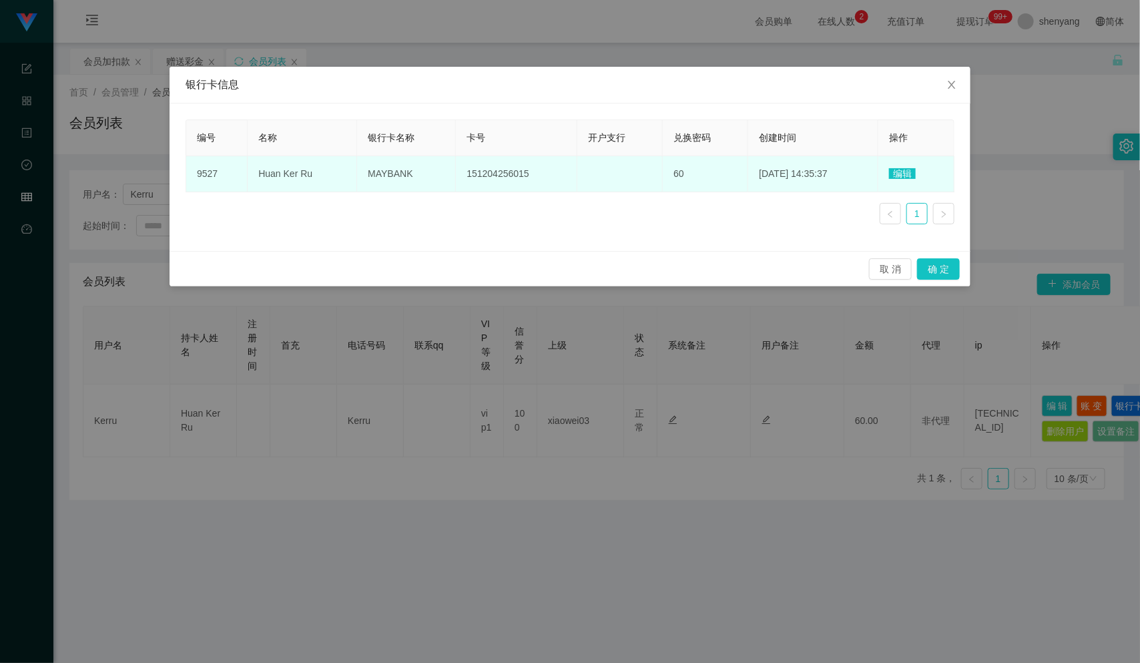
click at [409, 173] on td "MAYBANK" at bounding box center [406, 174] width 99 height 36
click at [519, 173] on td "151204256015" at bounding box center [517, 174] width 122 height 36
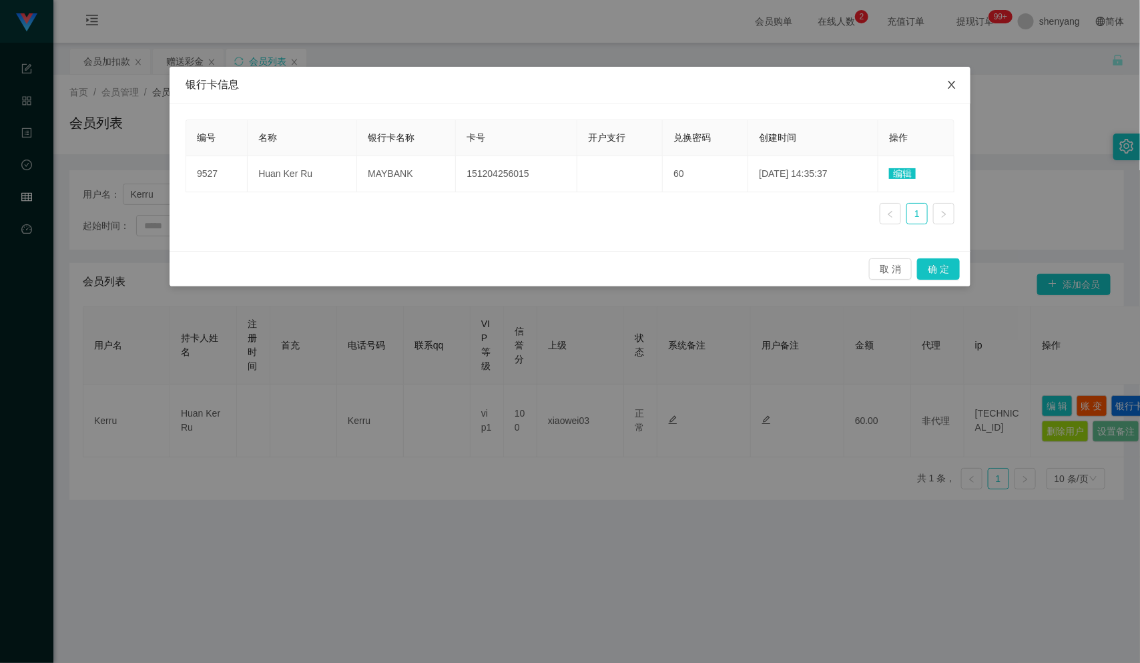
click at [956, 83] on icon "图标: close" at bounding box center [952, 84] width 11 height 11
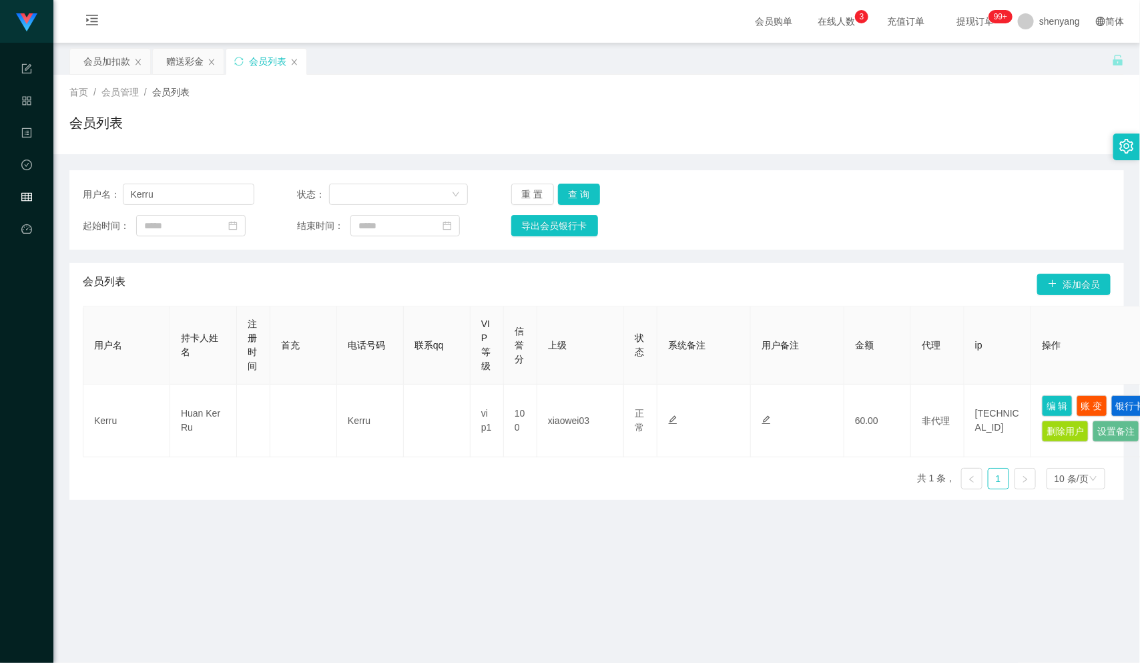
click at [782, 592] on main "关闭左侧 关闭右侧 关闭其它 刷新页面 会员加扣款 赠送彩金 会员列表 首页 / 会员管理 / 会员列表 / 会员列表 用户名： Kerru 状态： 重 置 …" at bounding box center [596, 423] width 1087 height 760
click at [341, 594] on main "关闭左侧 关闭右侧 关闭其它 刷新页面 会员加扣款 赠送彩金 会员列表 首页 / 会员管理 / 会员列表 / 会员列表 用户名： Kerru 状态： 重 置 …" at bounding box center [596, 423] width 1087 height 760
click at [1112, 417] on button "银行卡" at bounding box center [1130, 405] width 37 height 21
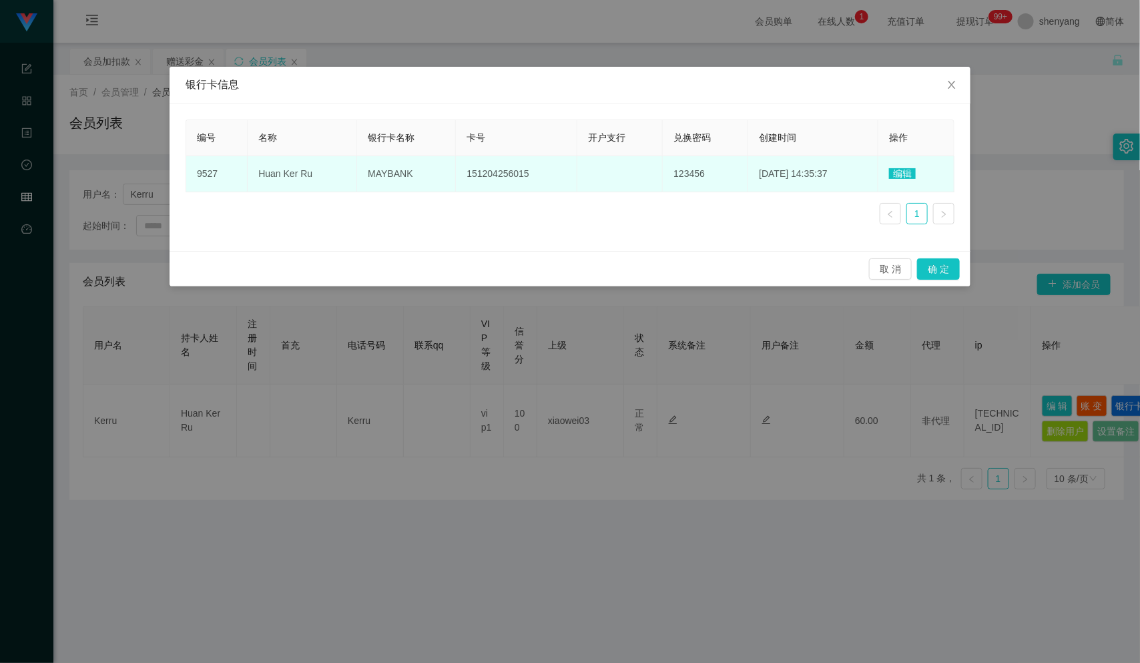
click at [907, 172] on span "编辑" at bounding box center [902, 173] width 27 height 11
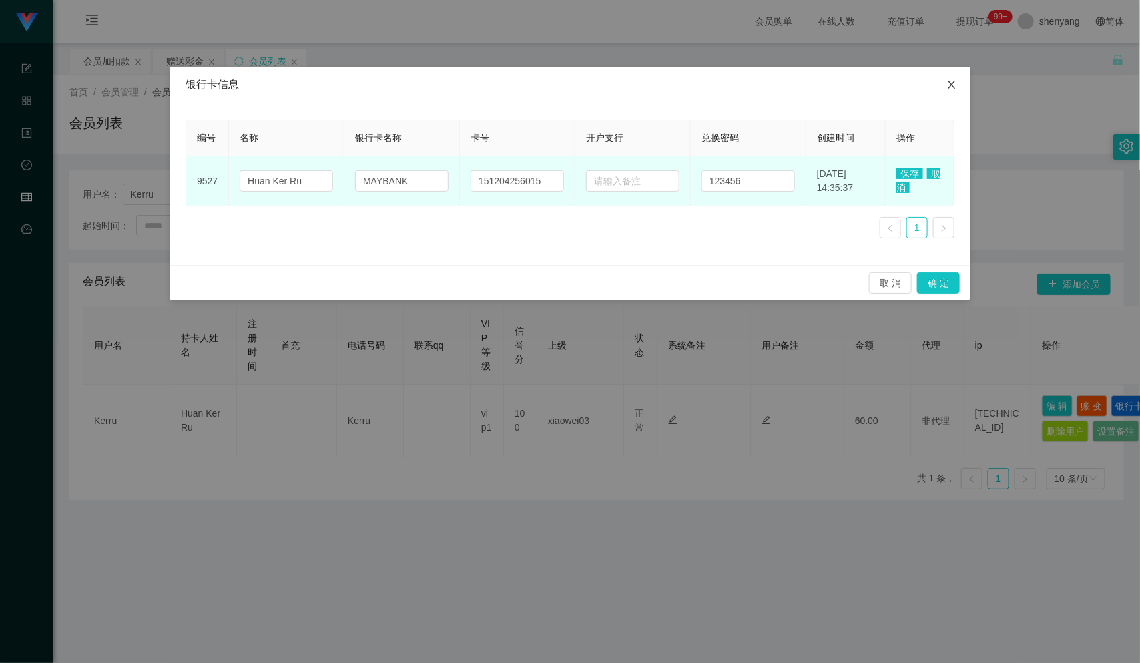
click at [952, 81] on icon "图标: close" at bounding box center [952, 84] width 11 height 11
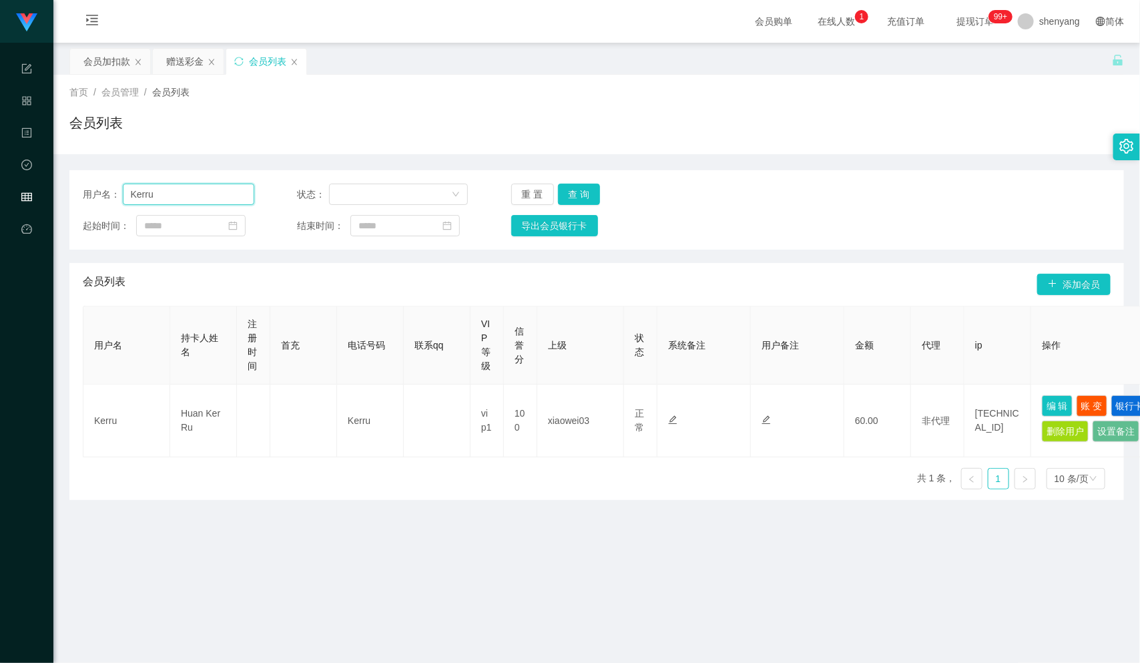
drag, startPoint x: 167, startPoint y: 186, endPoint x: 99, endPoint y: 197, distance: 68.9
click at [99, 197] on div "用户名： Kerru" at bounding box center [169, 194] width 172 height 21
